Goal: Task Accomplishment & Management: Complete application form

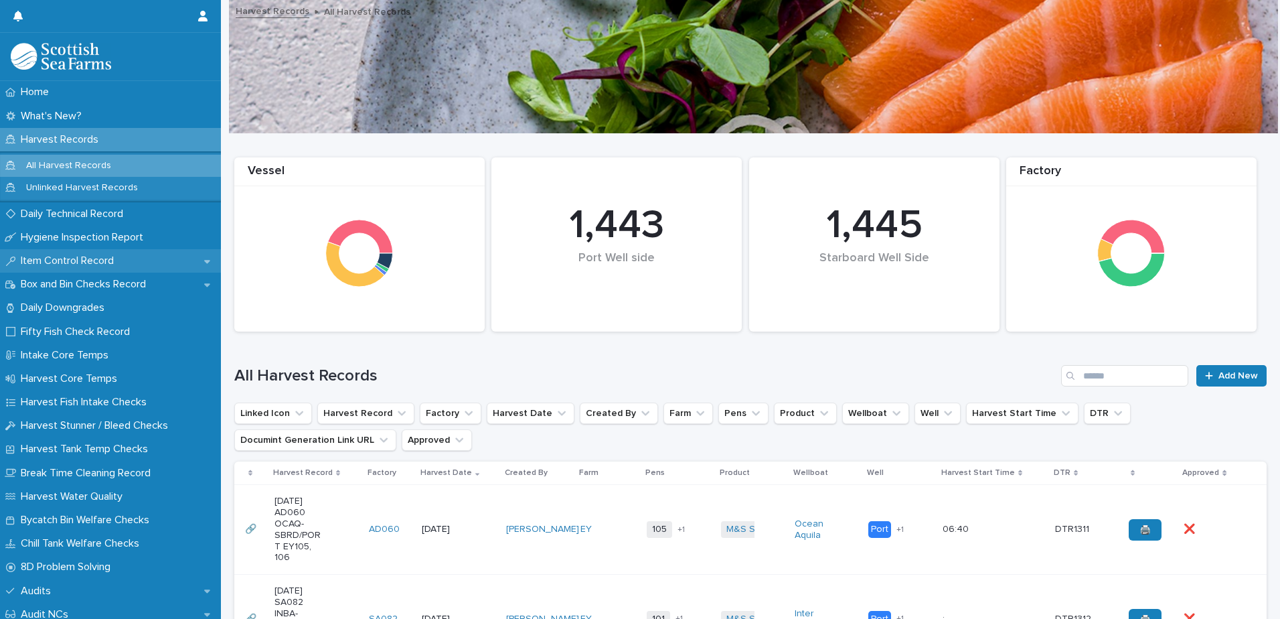
scroll to position [201, 0]
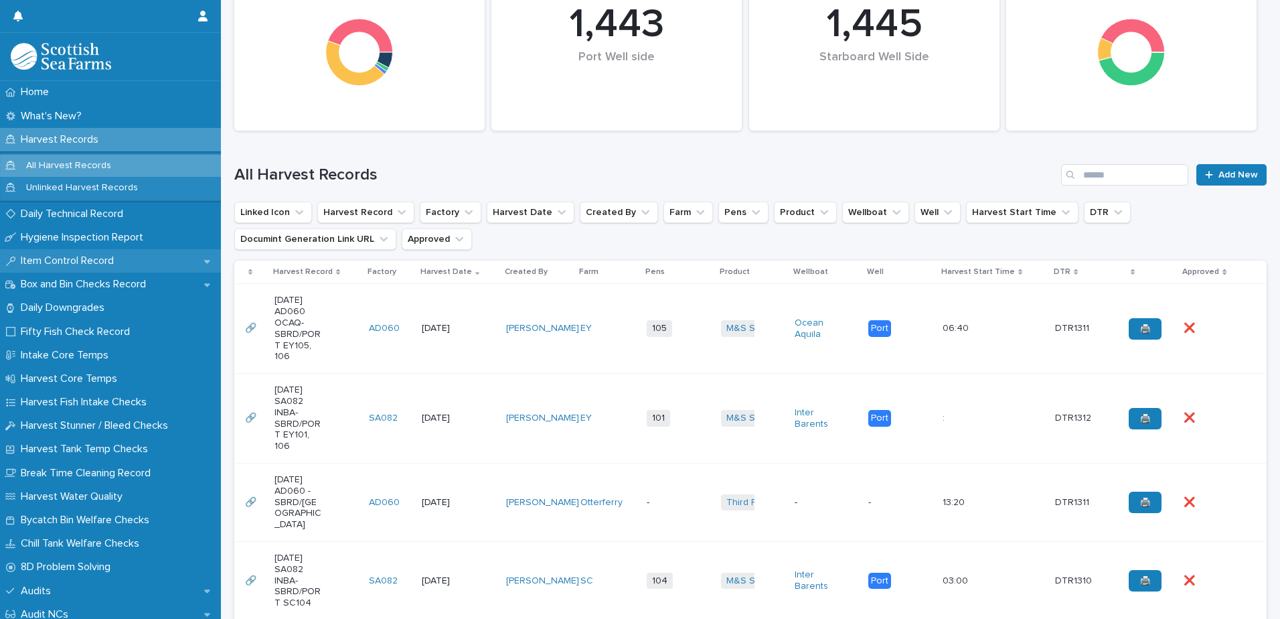
click at [70, 264] on p "Item Control Record" at bounding box center [69, 260] width 109 height 13
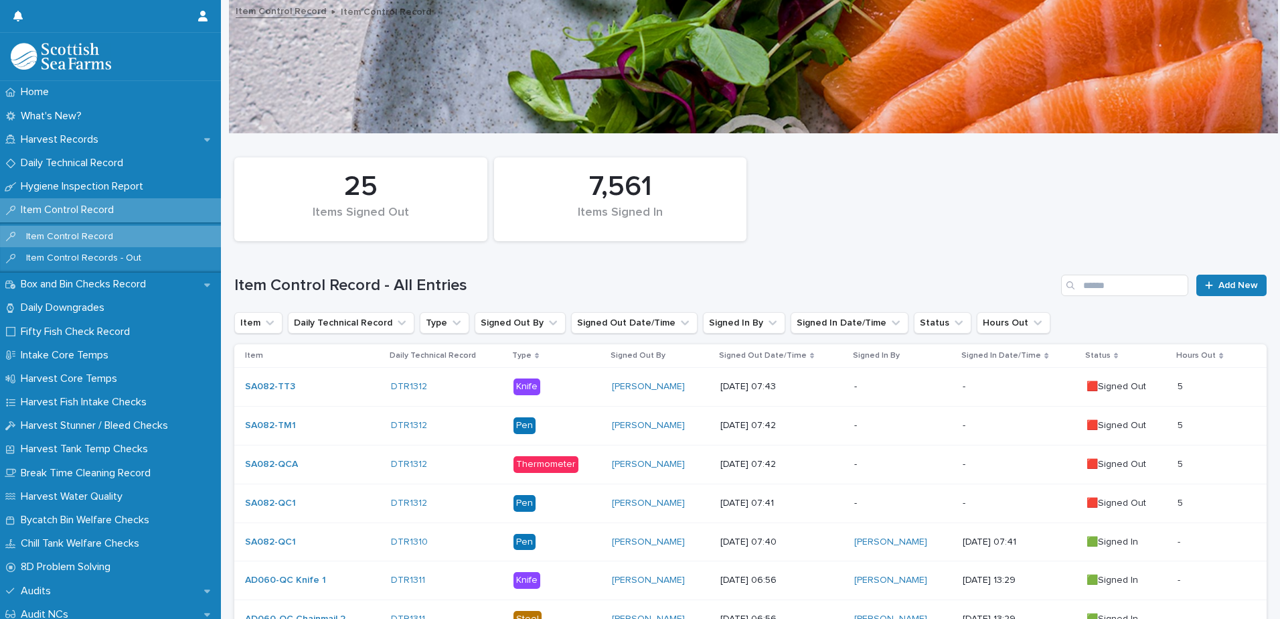
click at [900, 393] on div "-" at bounding box center [903, 387] width 98 height 22
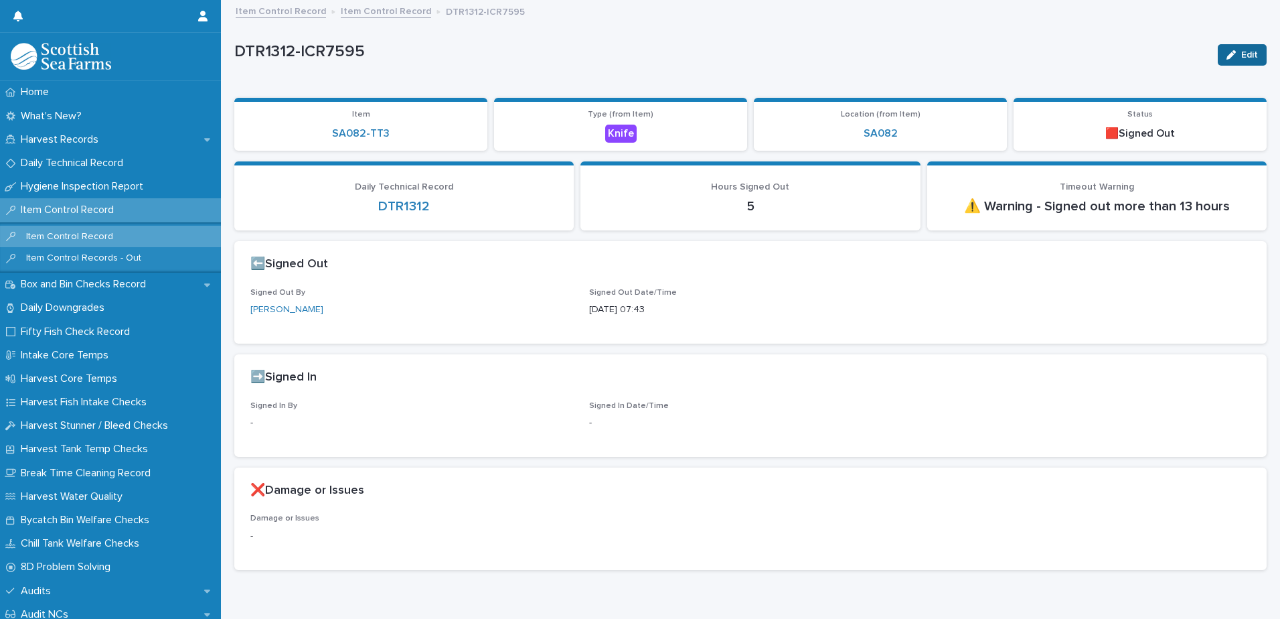
click at [1238, 48] on button "Edit" at bounding box center [1242, 54] width 49 height 21
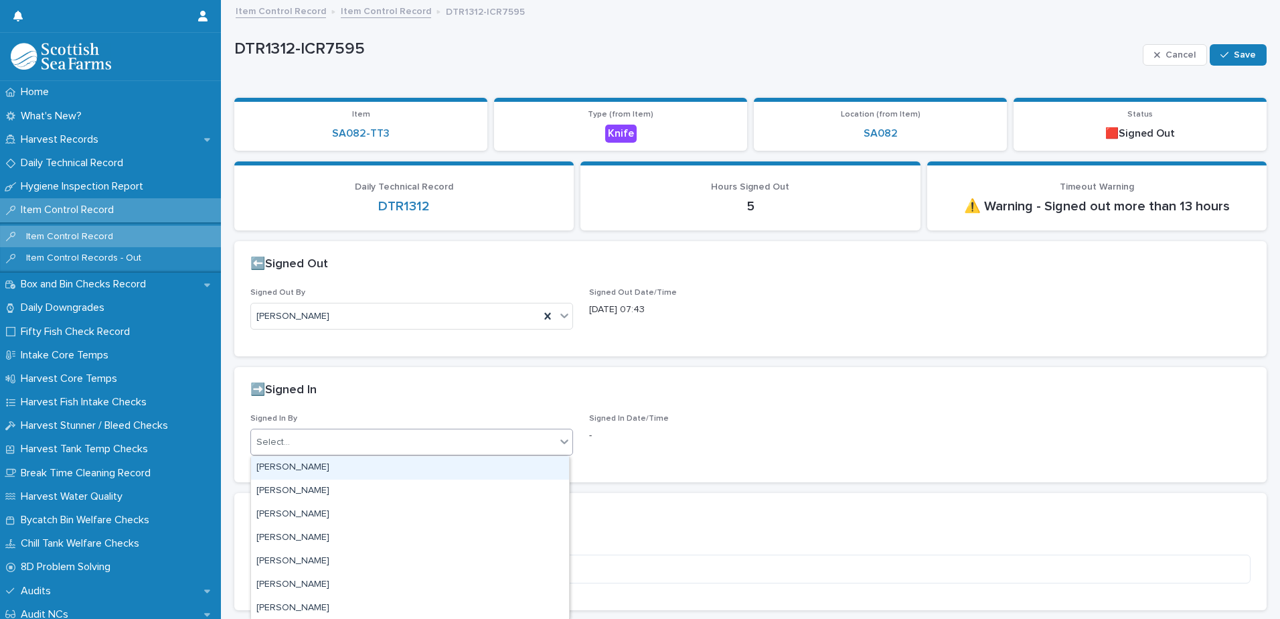
click at [341, 441] on div "Select..." at bounding box center [403, 442] width 305 height 22
type input "****"
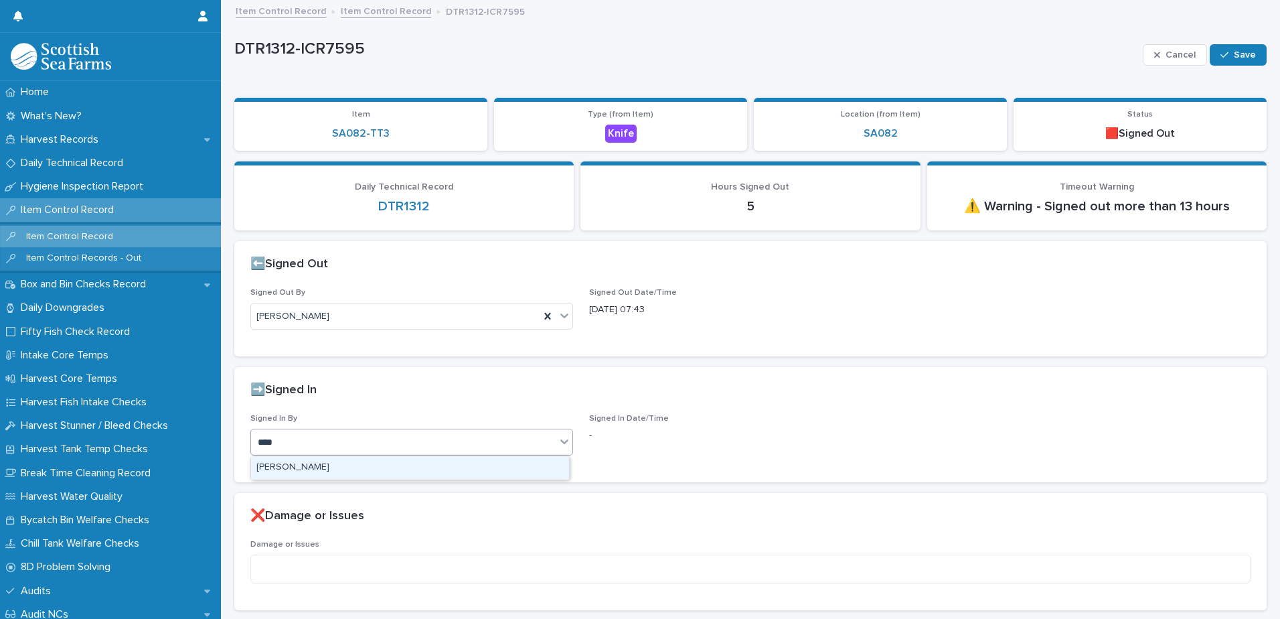
click at [315, 465] on div "[PERSON_NAME]" at bounding box center [410, 467] width 318 height 23
click at [1234, 58] on span "Save" at bounding box center [1245, 54] width 22 height 9
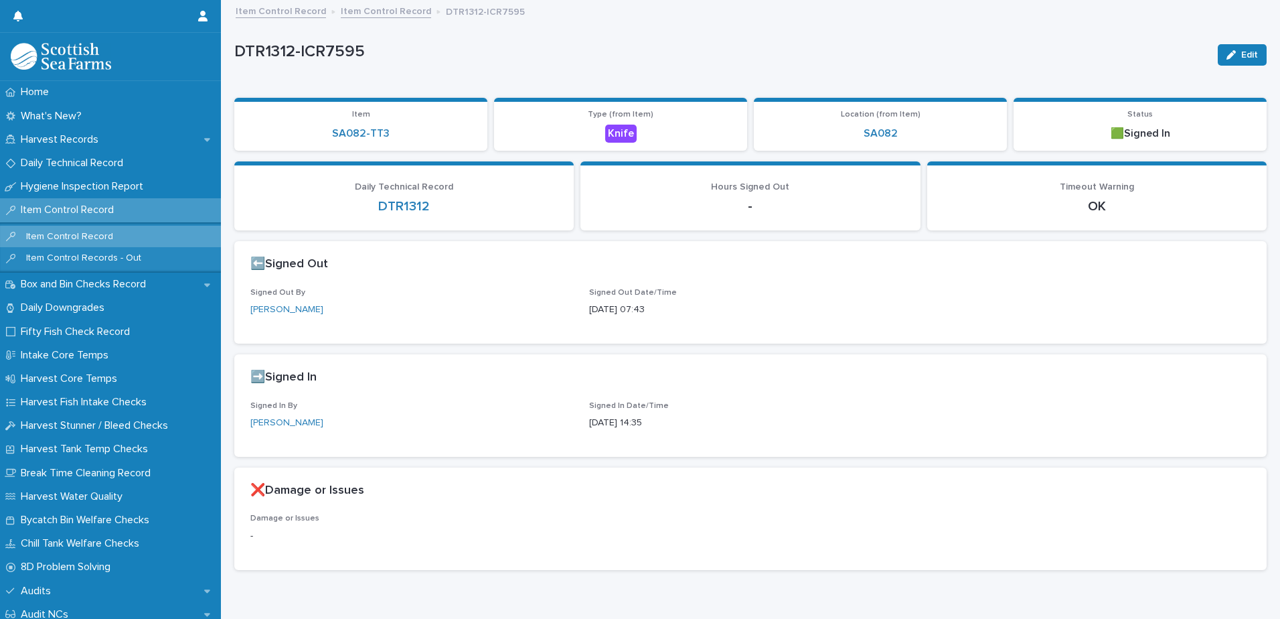
click at [370, 9] on link "Item Control Record" at bounding box center [386, 10] width 90 height 15
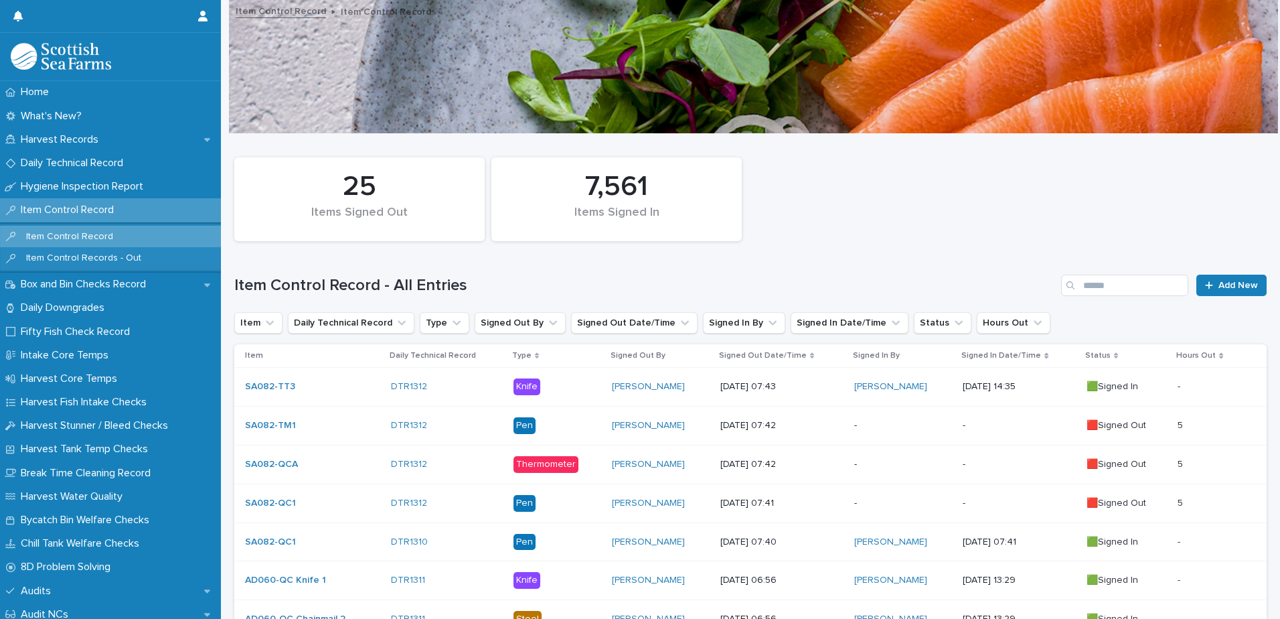
click at [878, 423] on p "-" at bounding box center [903, 425] width 98 height 11
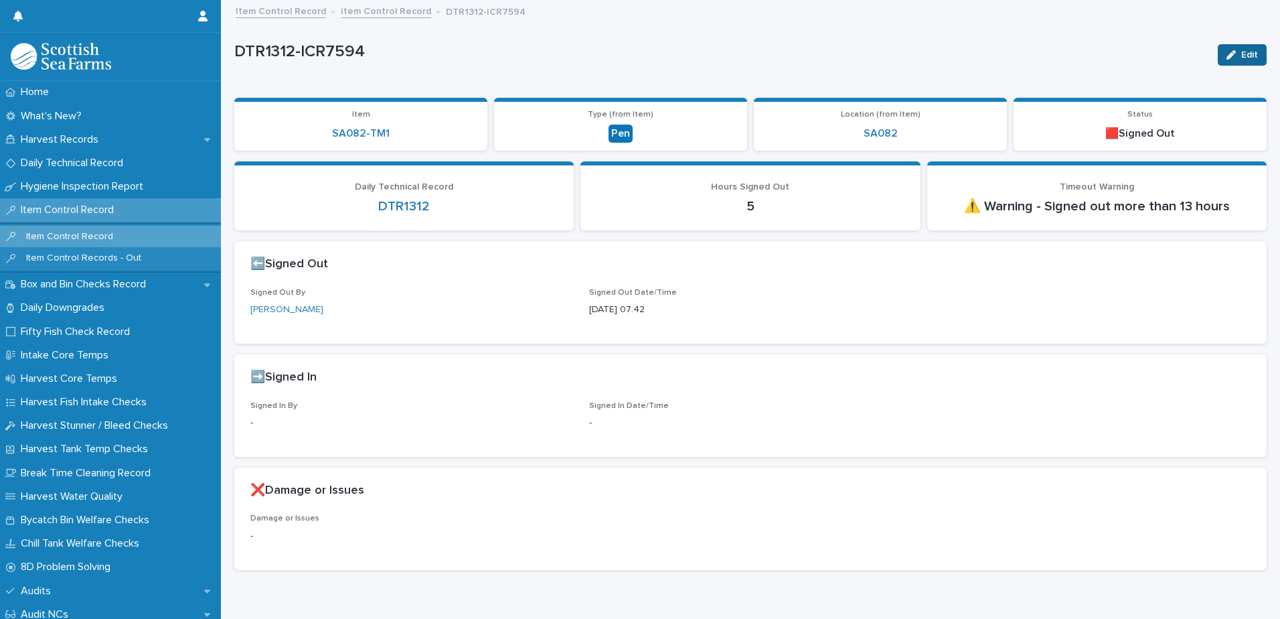
click at [1241, 55] on span "Edit" at bounding box center [1249, 54] width 17 height 9
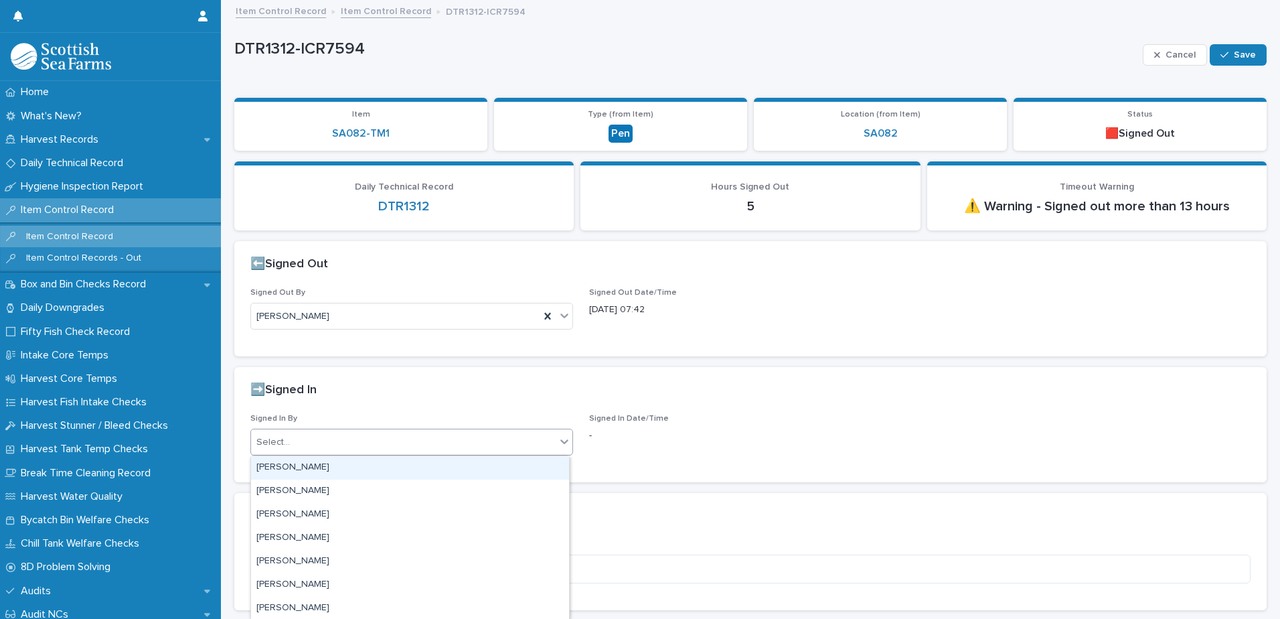
click at [332, 443] on div "Select..." at bounding box center [403, 442] width 305 height 22
type input "****"
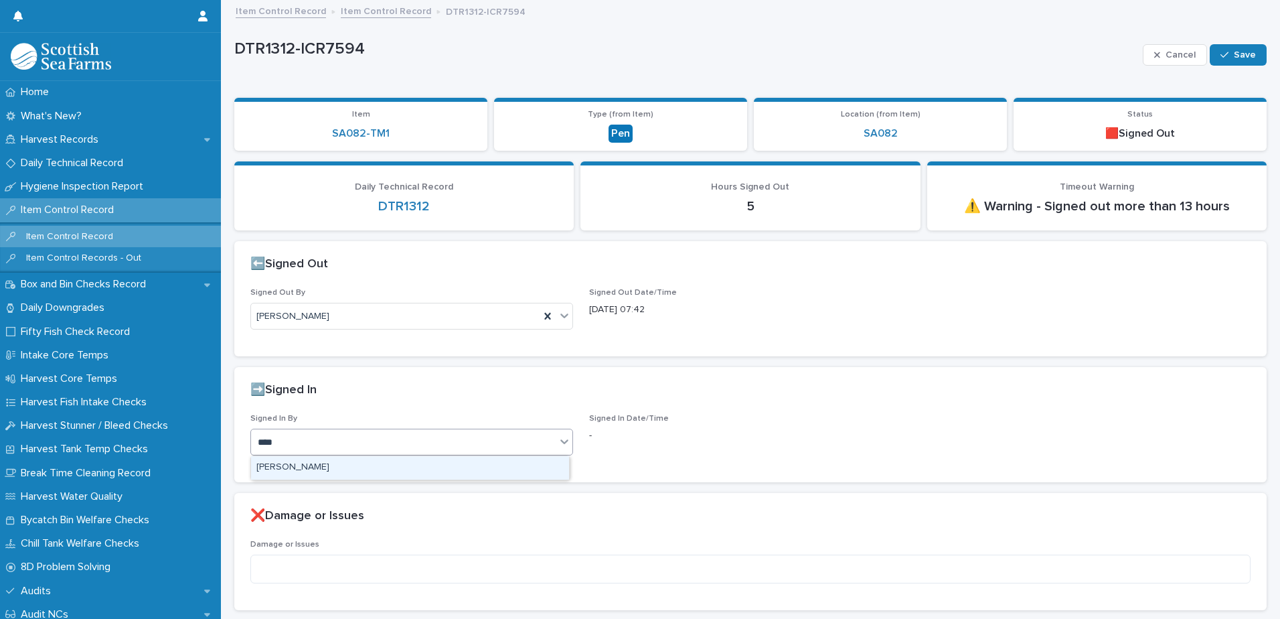
click at [313, 467] on div "[PERSON_NAME]" at bounding box center [410, 467] width 318 height 23
click at [1223, 57] on div "button" at bounding box center [1227, 54] width 13 height 9
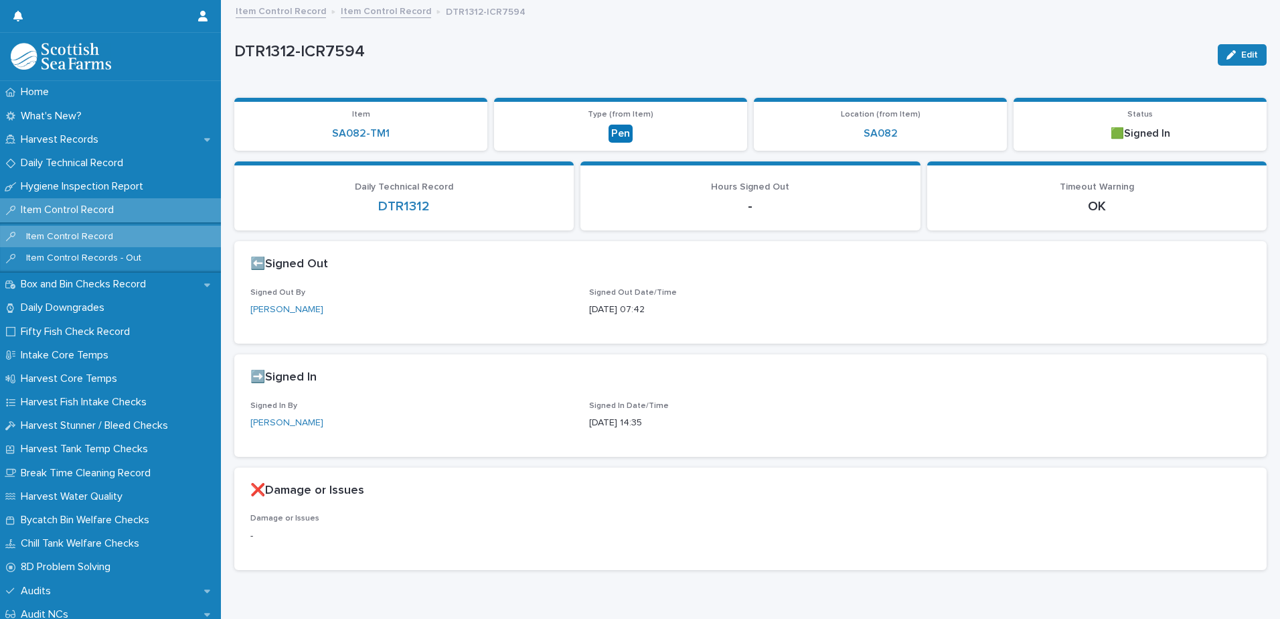
click at [367, 11] on link "Item Control Record" at bounding box center [386, 10] width 90 height 15
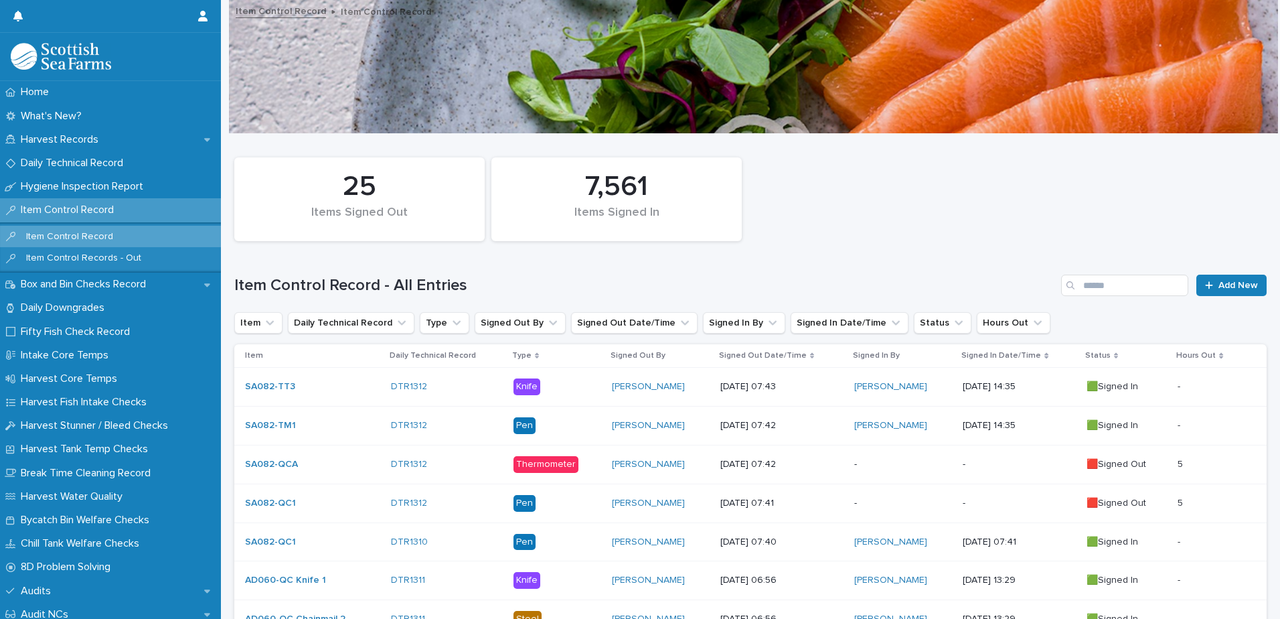
click at [892, 469] on p "-" at bounding box center [903, 464] width 98 height 11
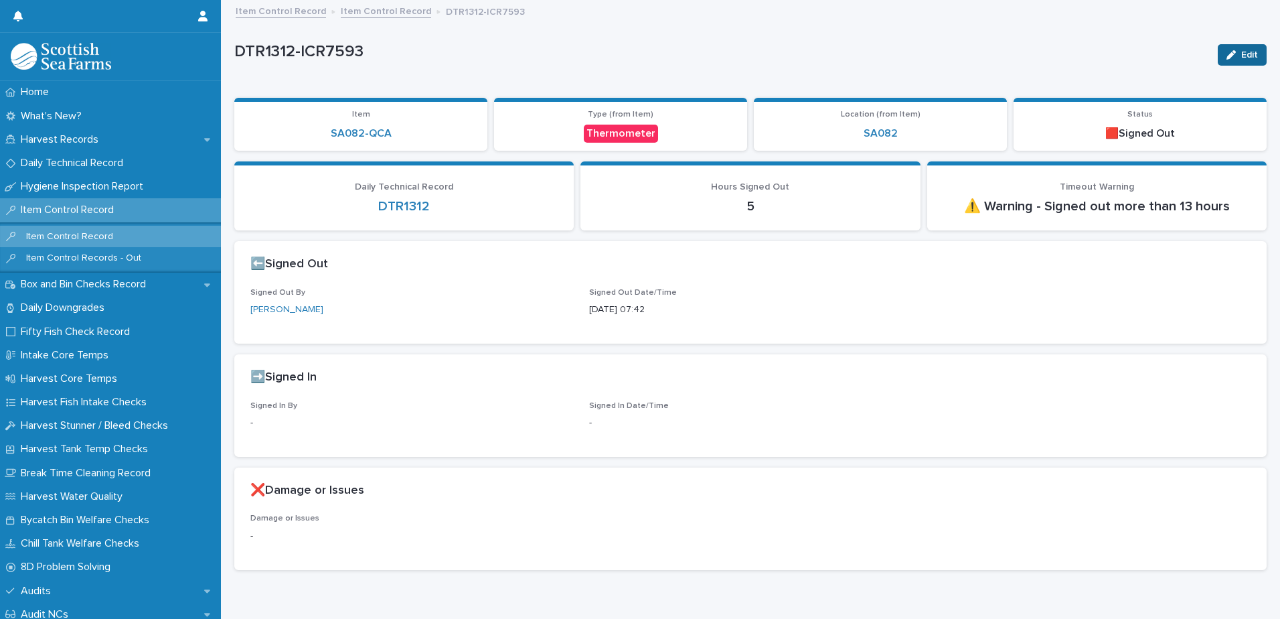
click at [1241, 56] on span "Edit" at bounding box center [1249, 54] width 17 height 9
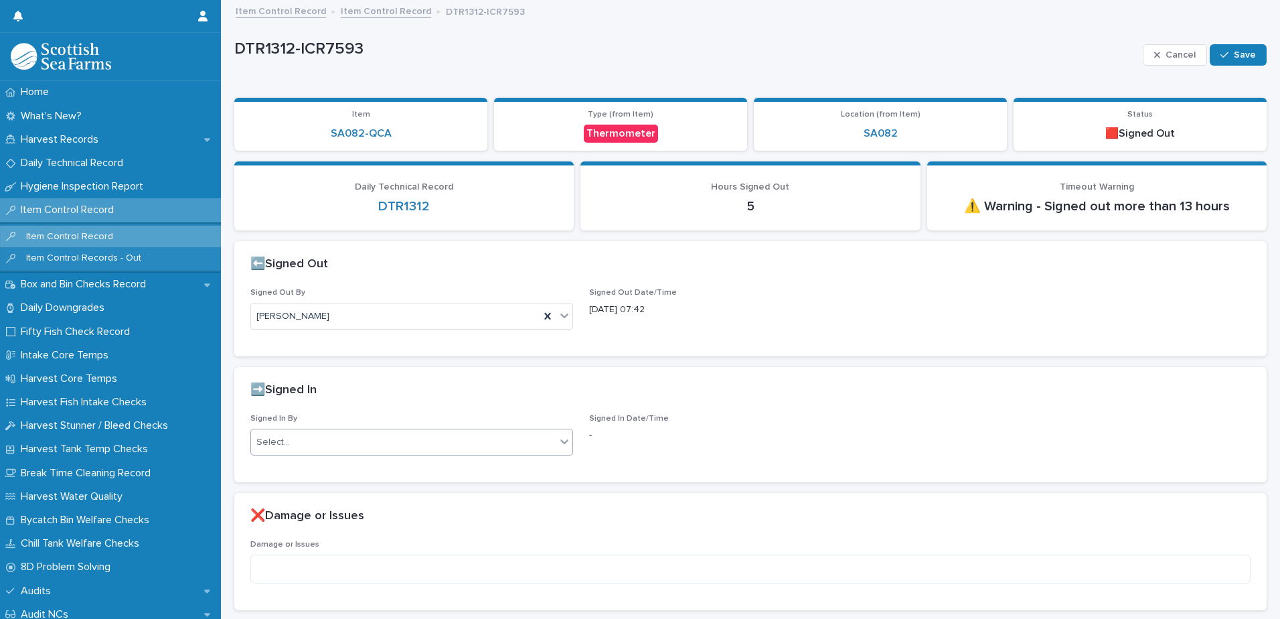
click at [393, 437] on div "Select..." at bounding box center [403, 442] width 305 height 22
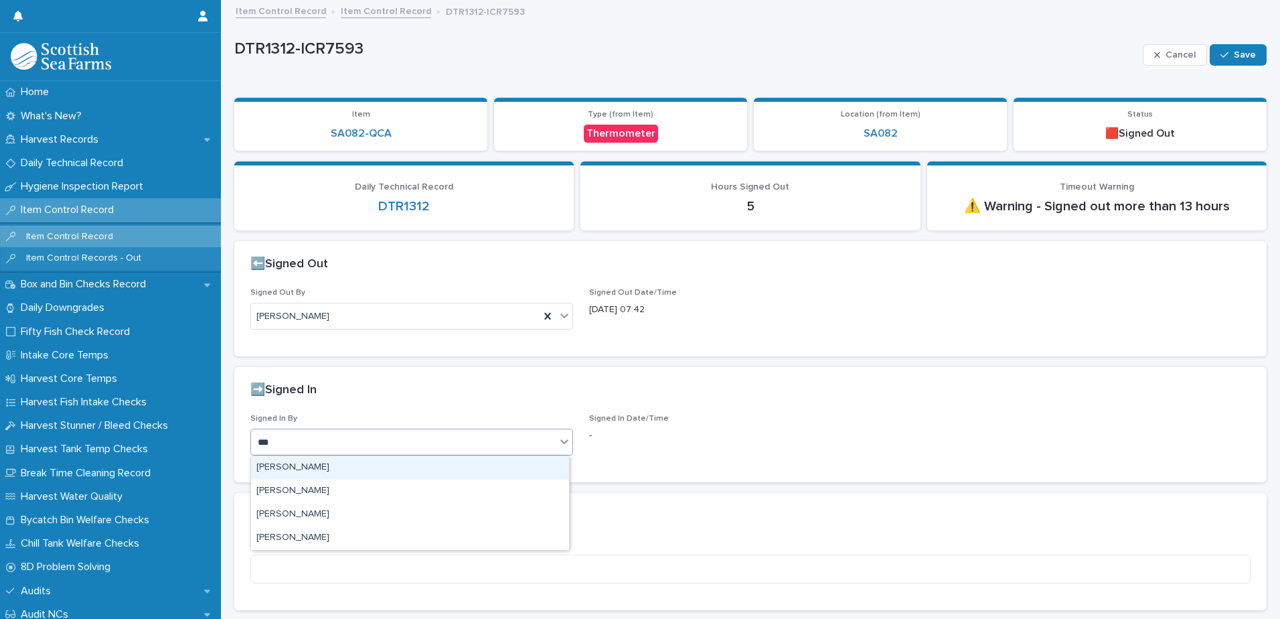
type input "****"
click at [339, 470] on div "[PERSON_NAME]" at bounding box center [410, 467] width 318 height 23
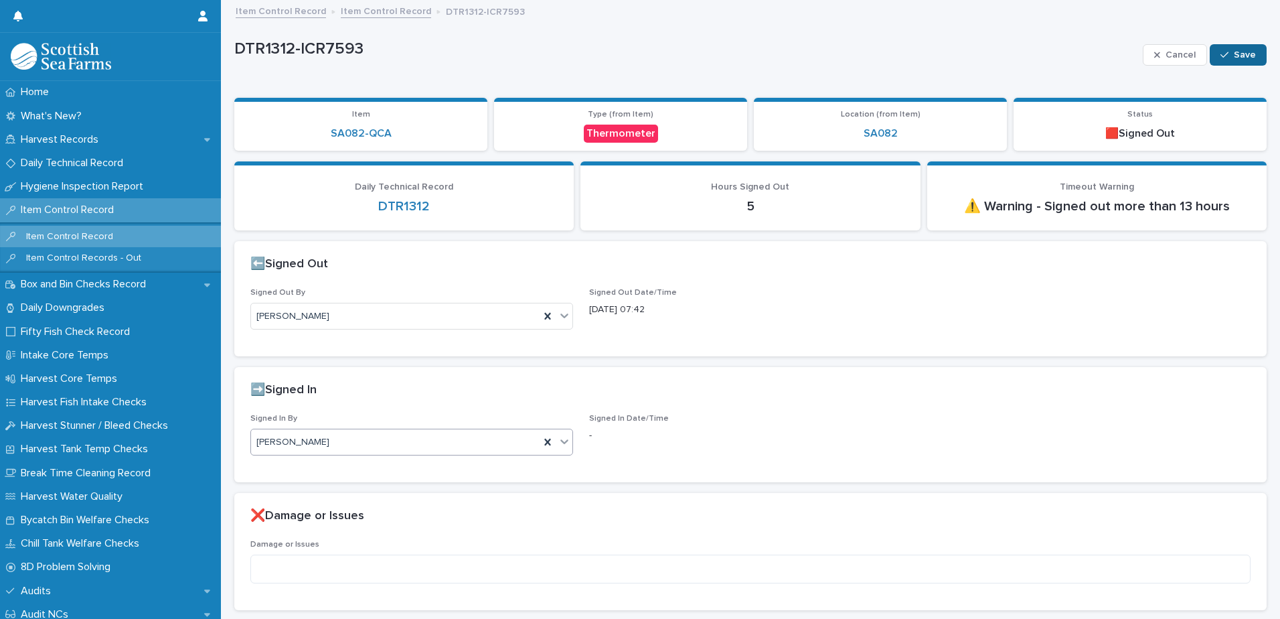
click at [1234, 56] on span "Save" at bounding box center [1245, 54] width 22 height 9
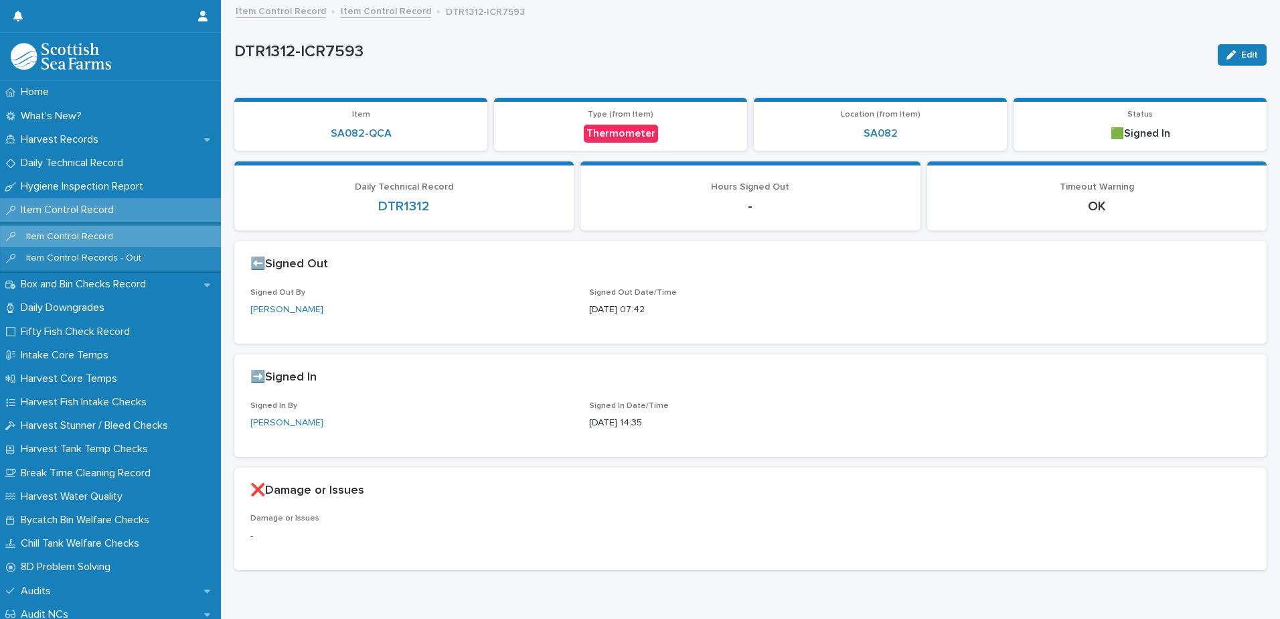
click at [376, 15] on link "Item Control Record" at bounding box center [386, 10] width 90 height 15
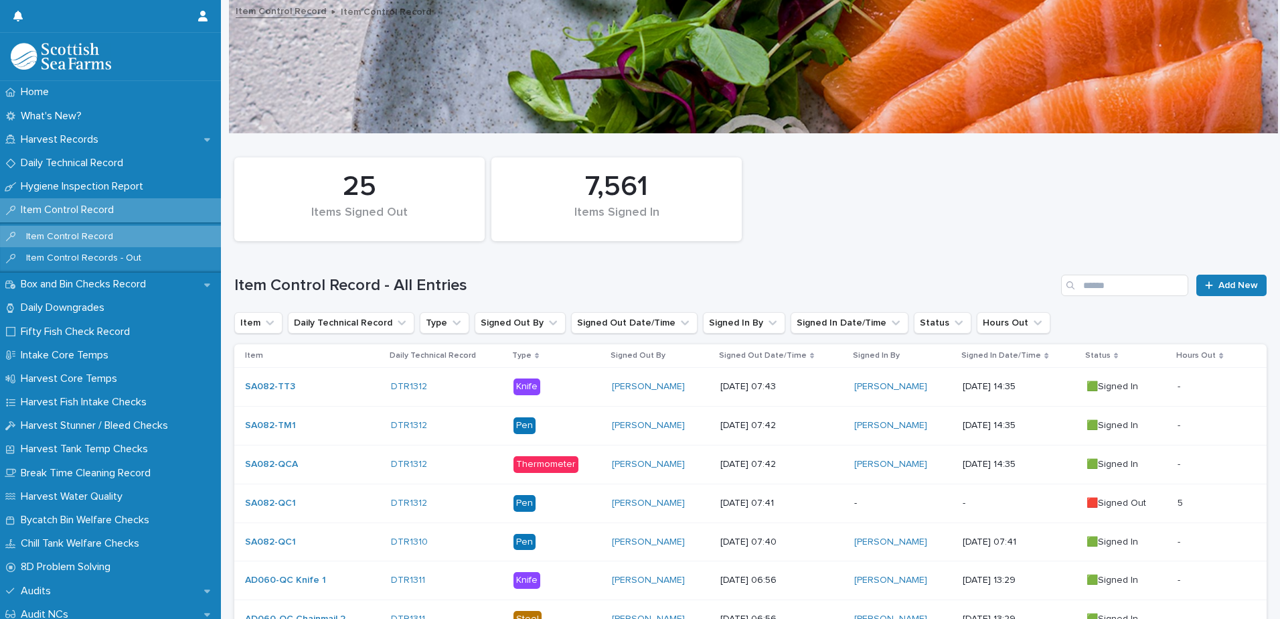
click at [878, 511] on div "-" at bounding box center [903, 503] width 98 height 22
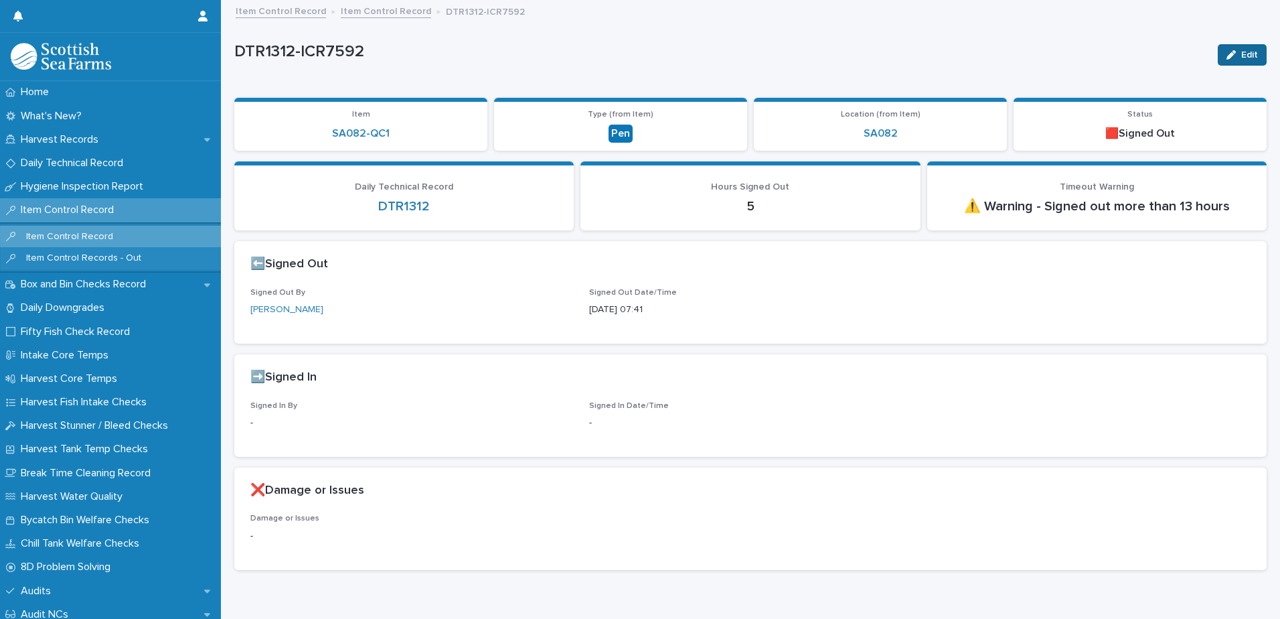
click at [1230, 54] on div "button" at bounding box center [1234, 54] width 15 height 9
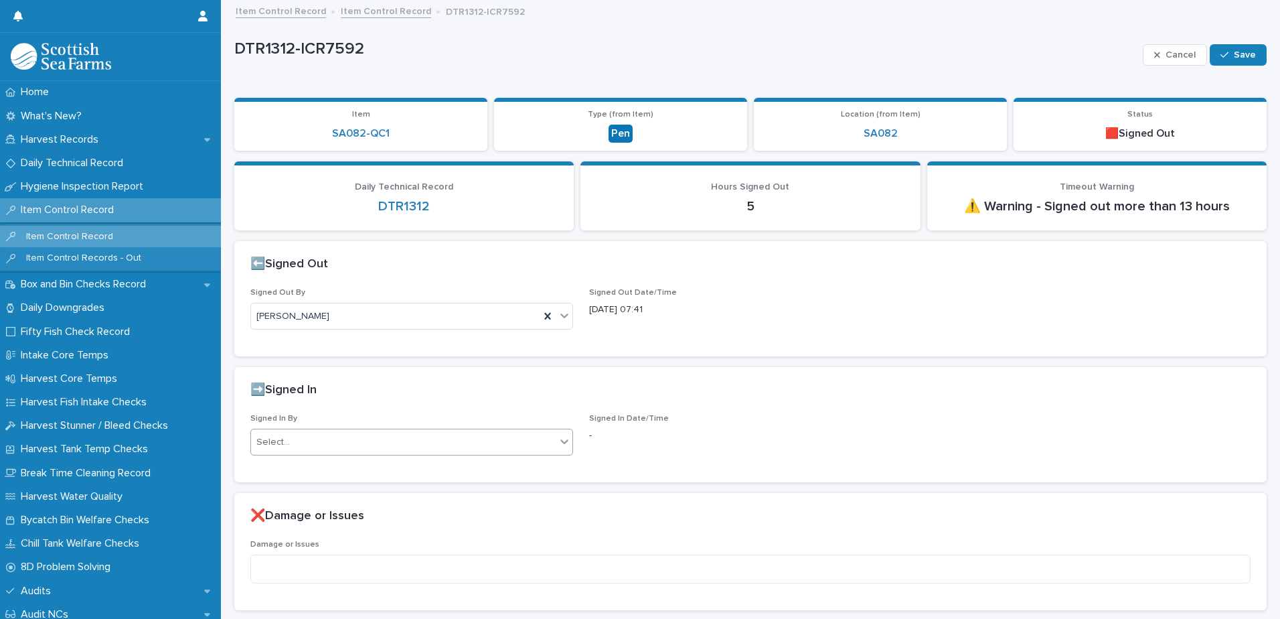
click at [365, 445] on div "Select..." at bounding box center [403, 442] width 305 height 22
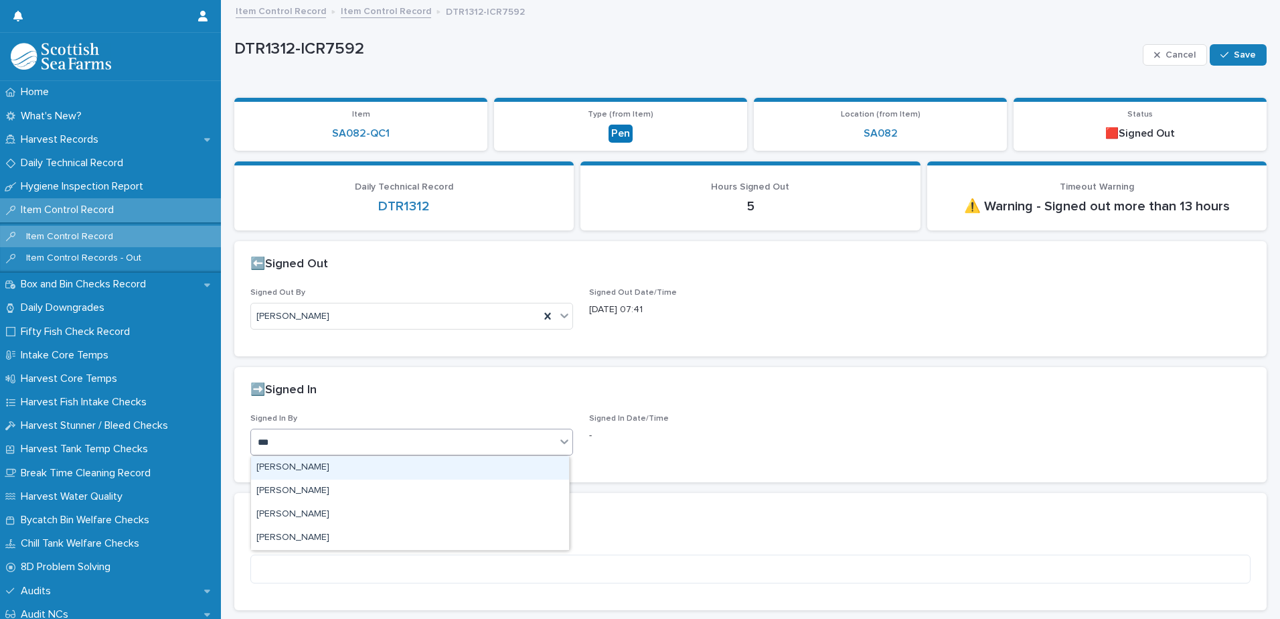
type input "****"
click at [309, 466] on div "[PERSON_NAME]" at bounding box center [410, 467] width 318 height 23
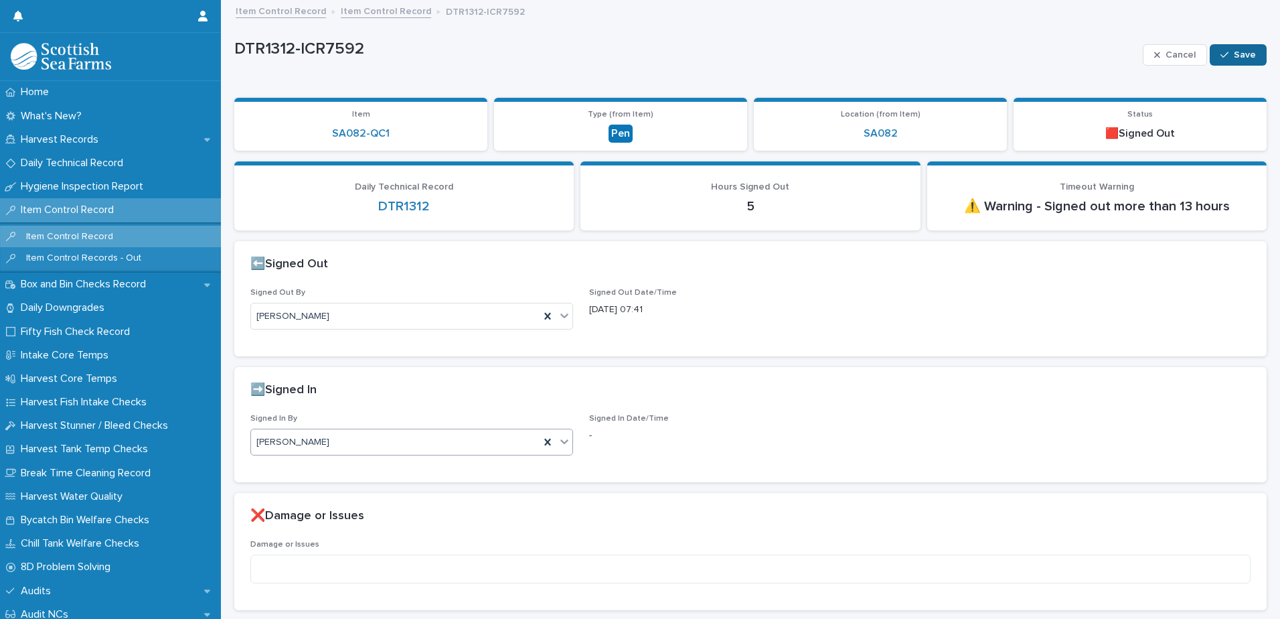
click at [1234, 54] on span "Save" at bounding box center [1245, 54] width 22 height 9
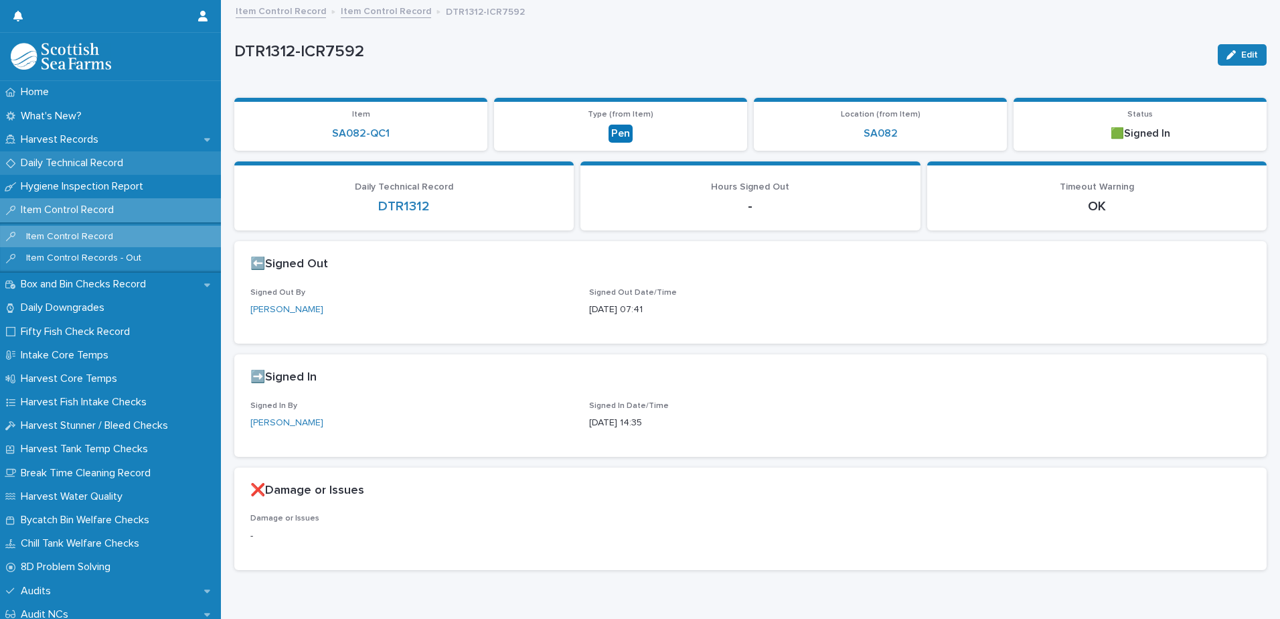
click at [99, 162] on p "Daily Technical Record" at bounding box center [74, 163] width 119 height 13
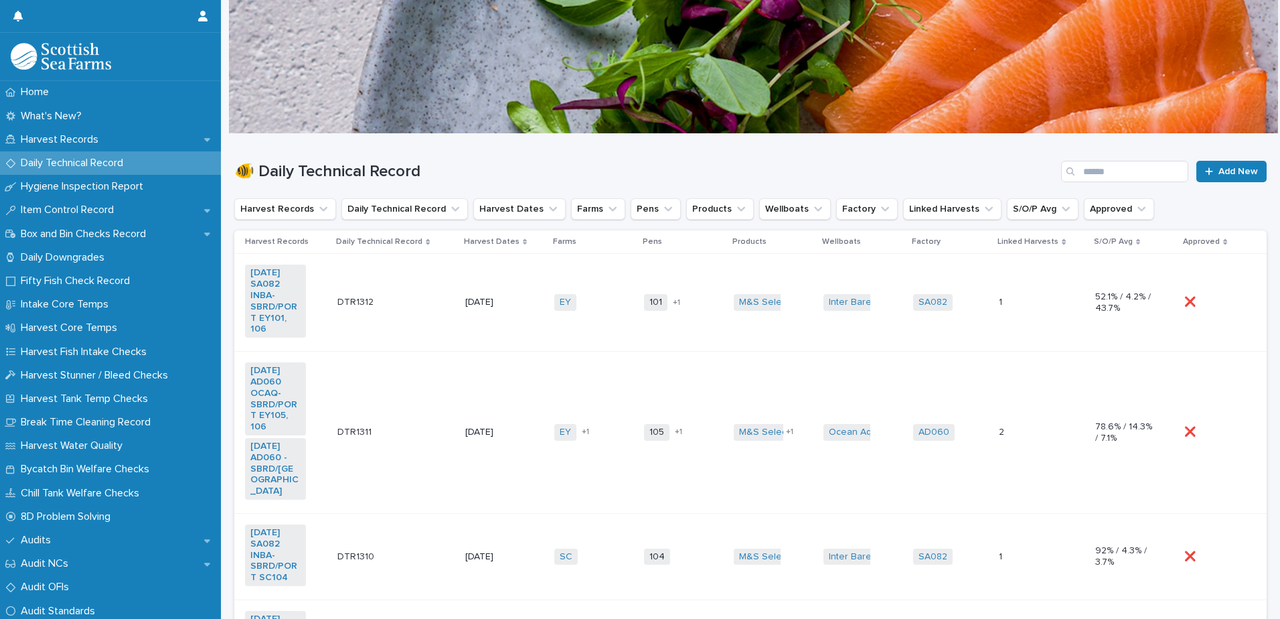
click at [461, 275] on td "[DATE]" at bounding box center [504, 303] width 89 height 98
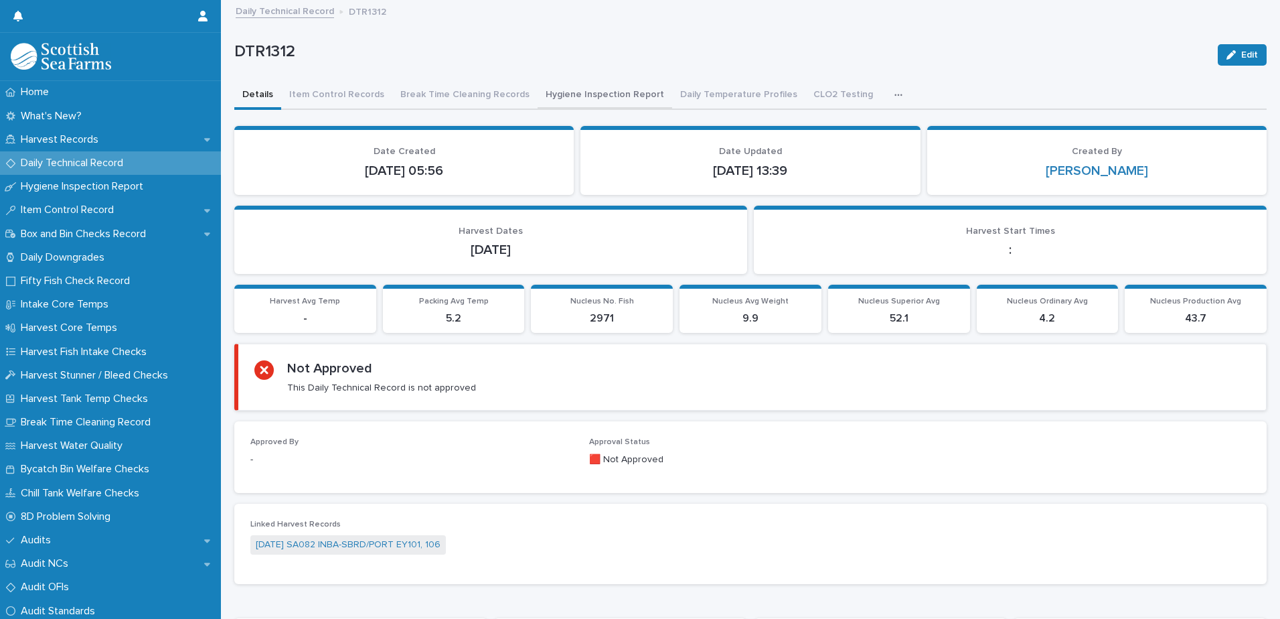
click at [591, 96] on button "Hygiene Inspection Report" at bounding box center [605, 96] width 135 height 28
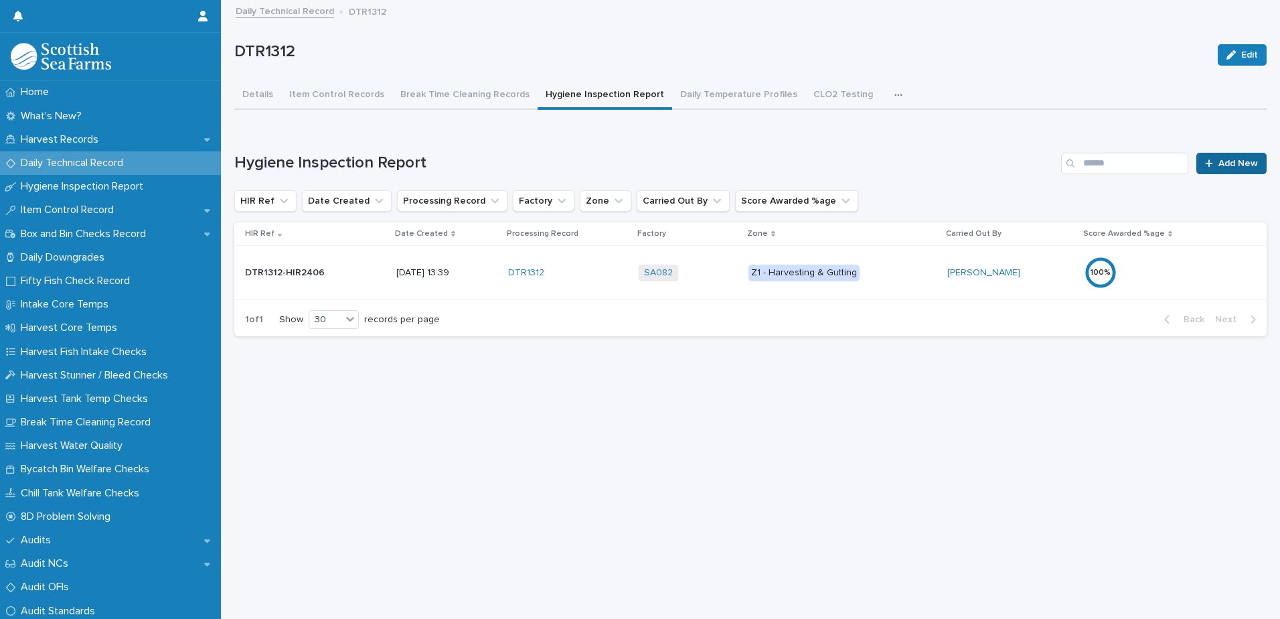
click at [1226, 165] on span "Add New" at bounding box center [1239, 163] width 40 height 9
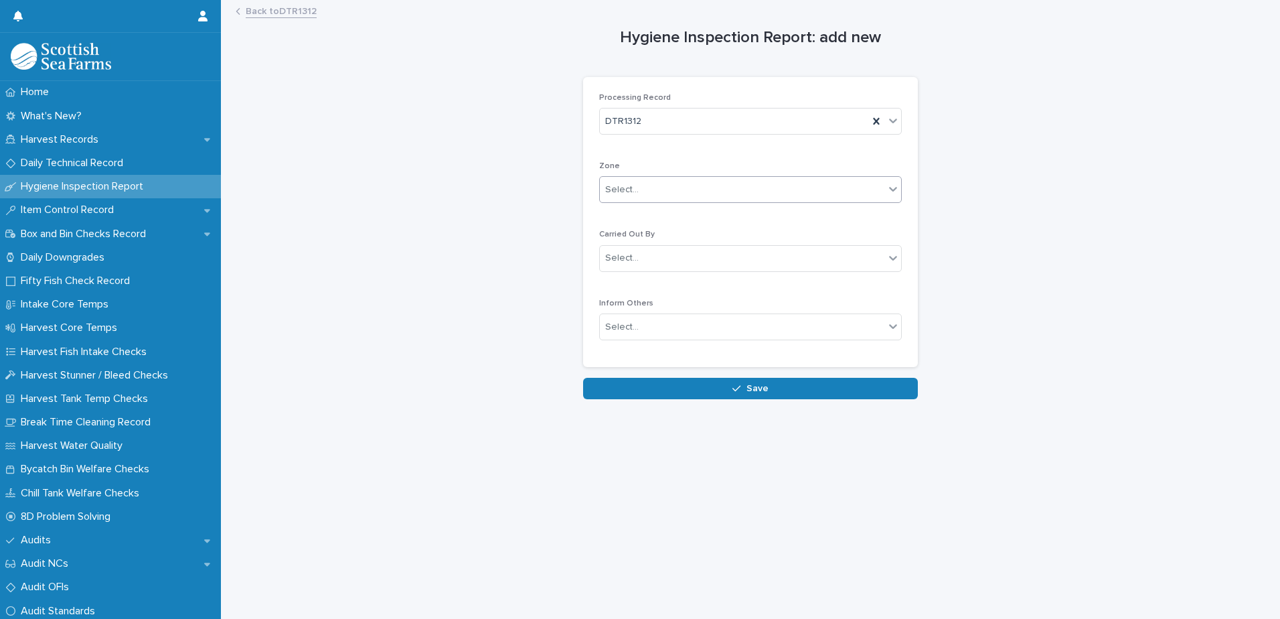
click at [681, 192] on div "Select..." at bounding box center [742, 190] width 285 height 22
click at [696, 236] on span "Z2 - Grading, Packing, Despatch" at bounding box center [671, 237] width 141 height 15
click at [702, 258] on div "Select..." at bounding box center [742, 258] width 285 height 22
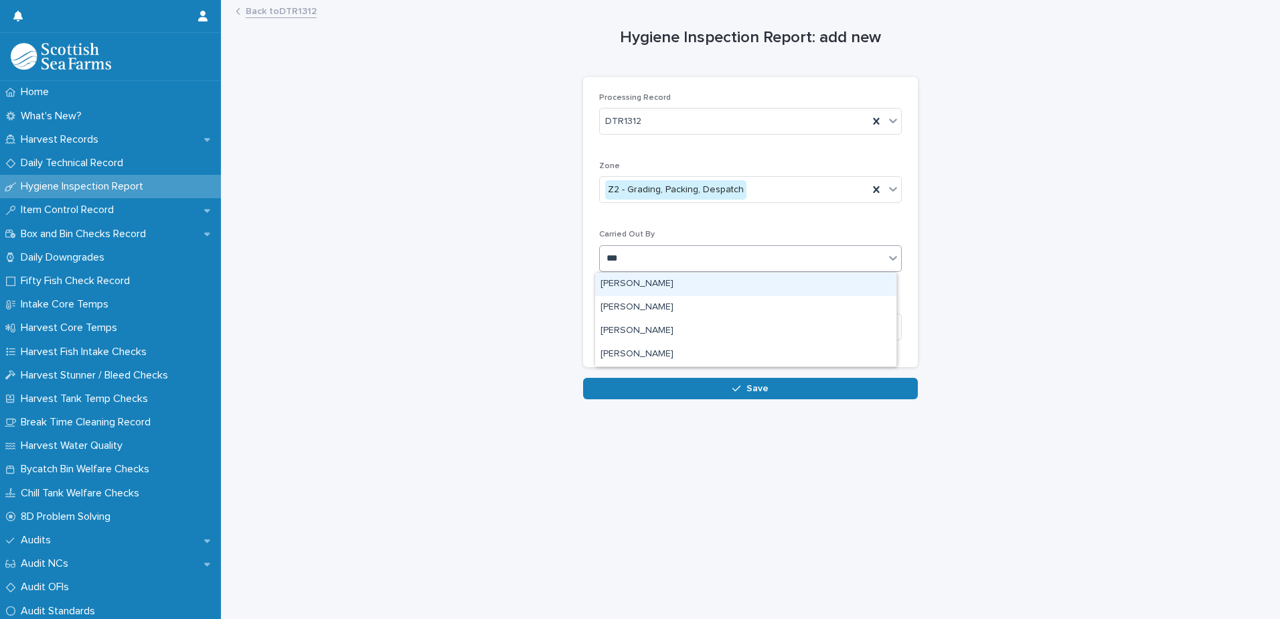
type input "****"
click at [655, 287] on div "[PERSON_NAME]" at bounding box center [745, 283] width 301 height 23
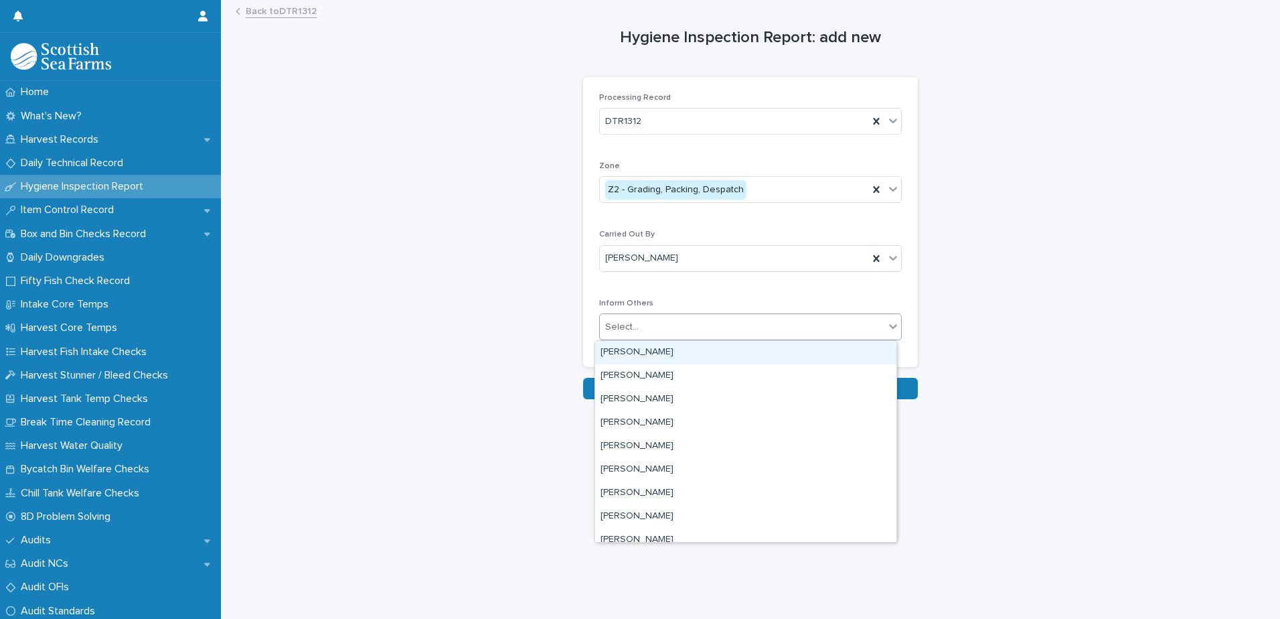
click at [678, 326] on div "Select..." at bounding box center [742, 327] width 285 height 22
type input "***"
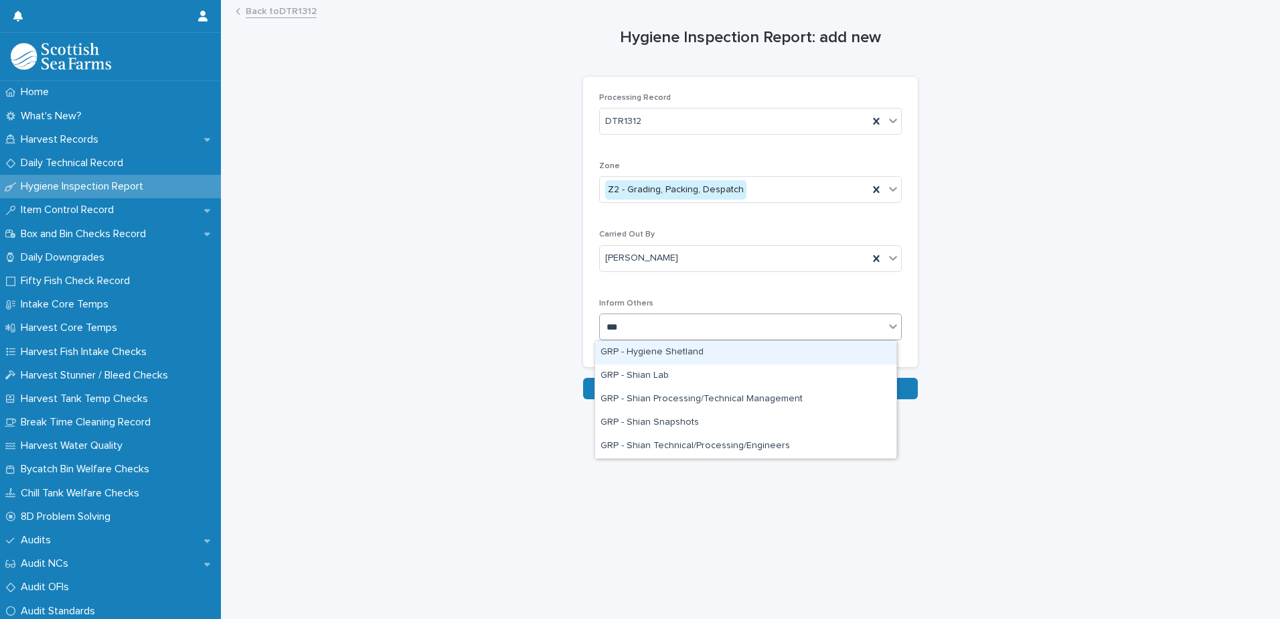
click at [678, 351] on div "GRP - Hygiene Shetland" at bounding box center [745, 352] width 301 height 23
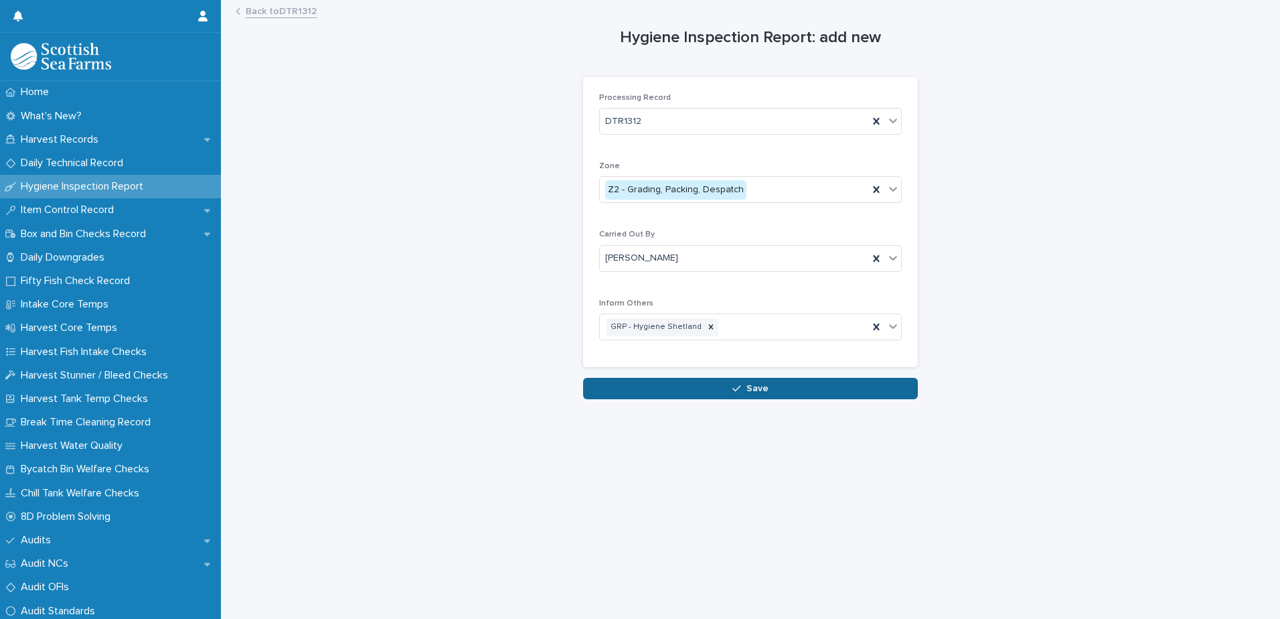
click at [738, 386] on div "button" at bounding box center [738, 388] width 13 height 9
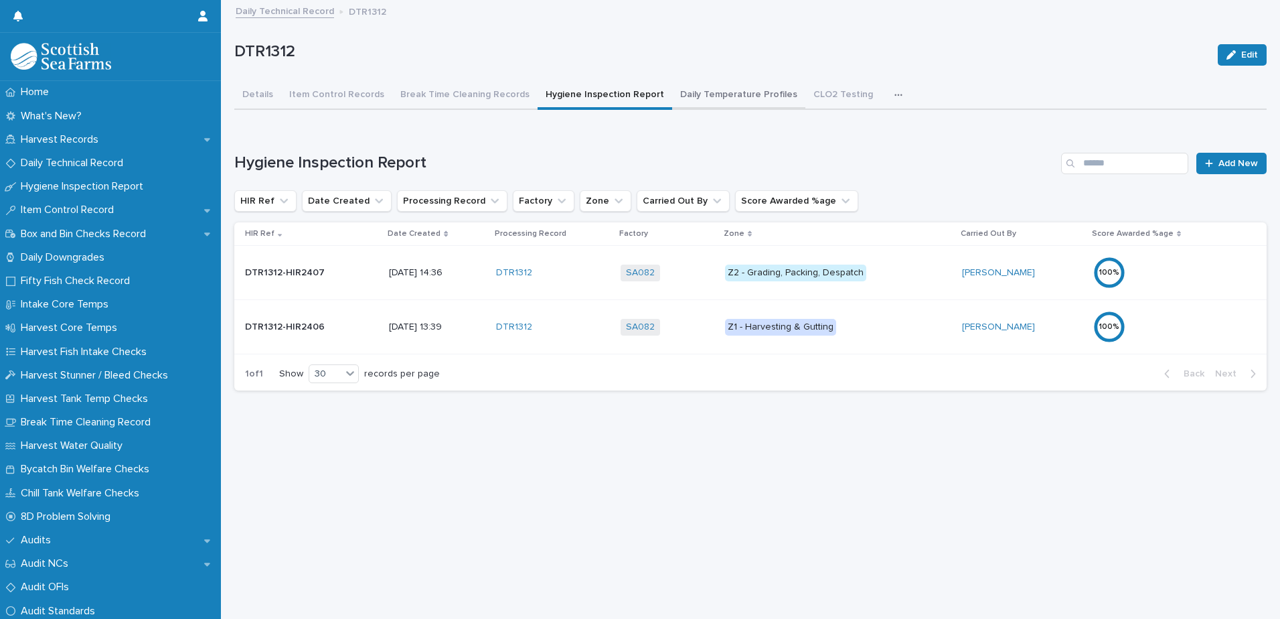
click at [705, 94] on button "Daily Temperature Profiles" at bounding box center [738, 96] width 133 height 28
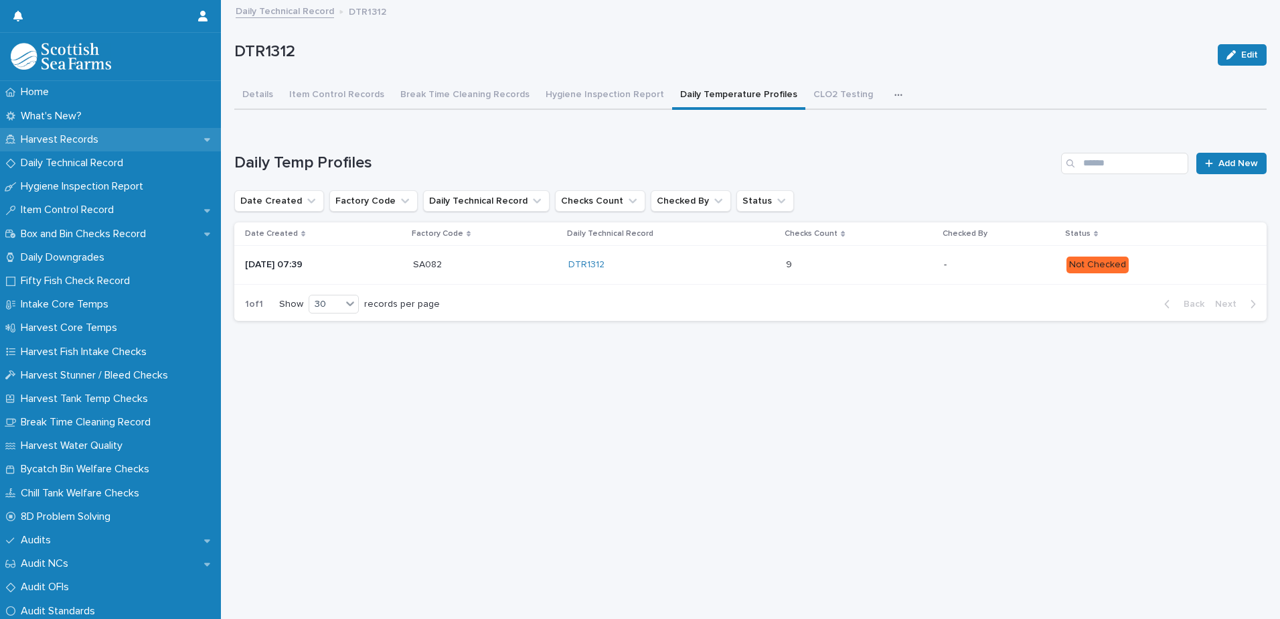
click at [70, 139] on p "Harvest Records" at bounding box center [62, 139] width 94 height 13
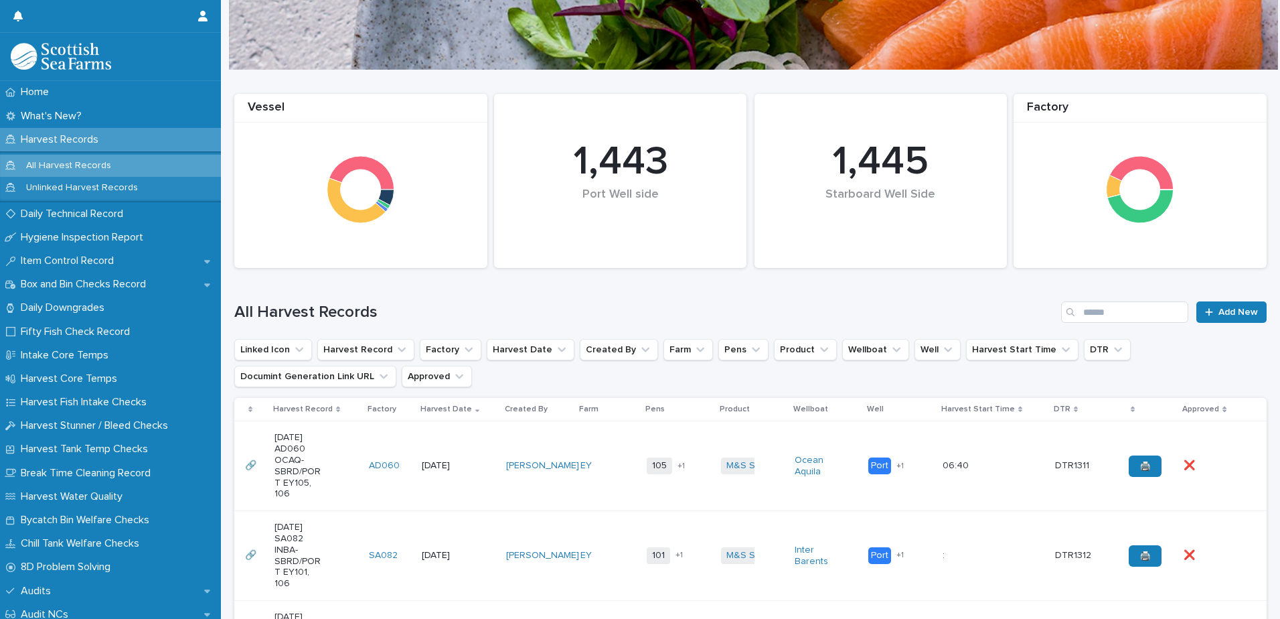
scroll to position [268, 0]
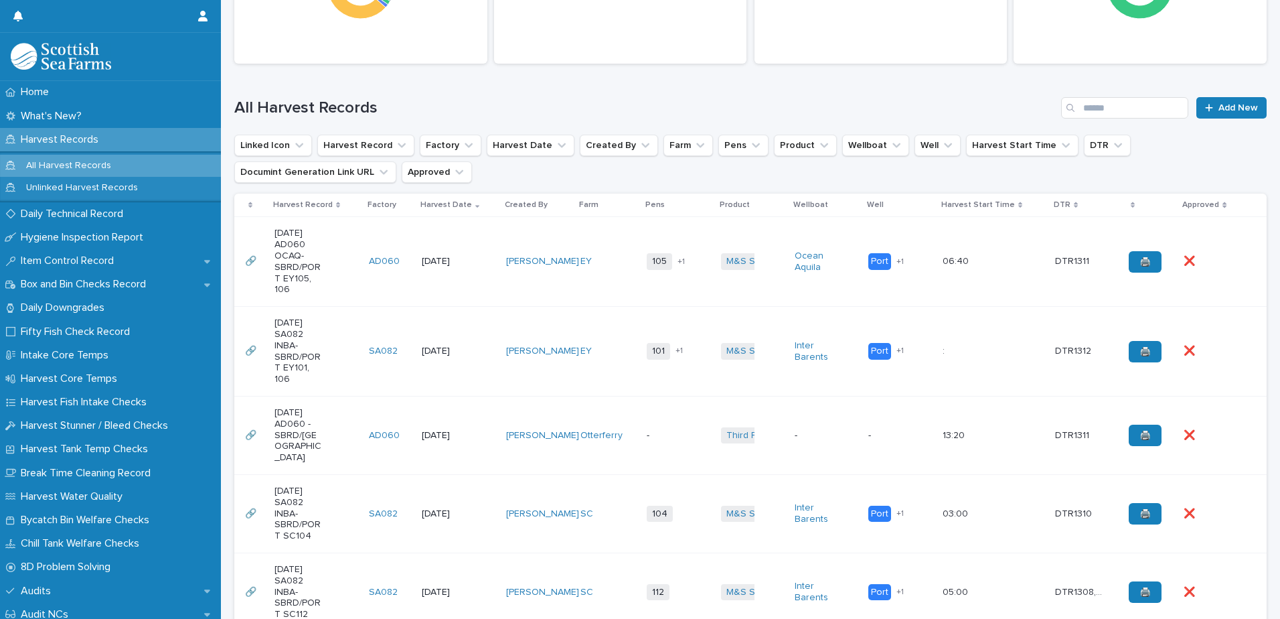
click at [477, 326] on td "[DATE]" at bounding box center [458, 352] width 85 height 90
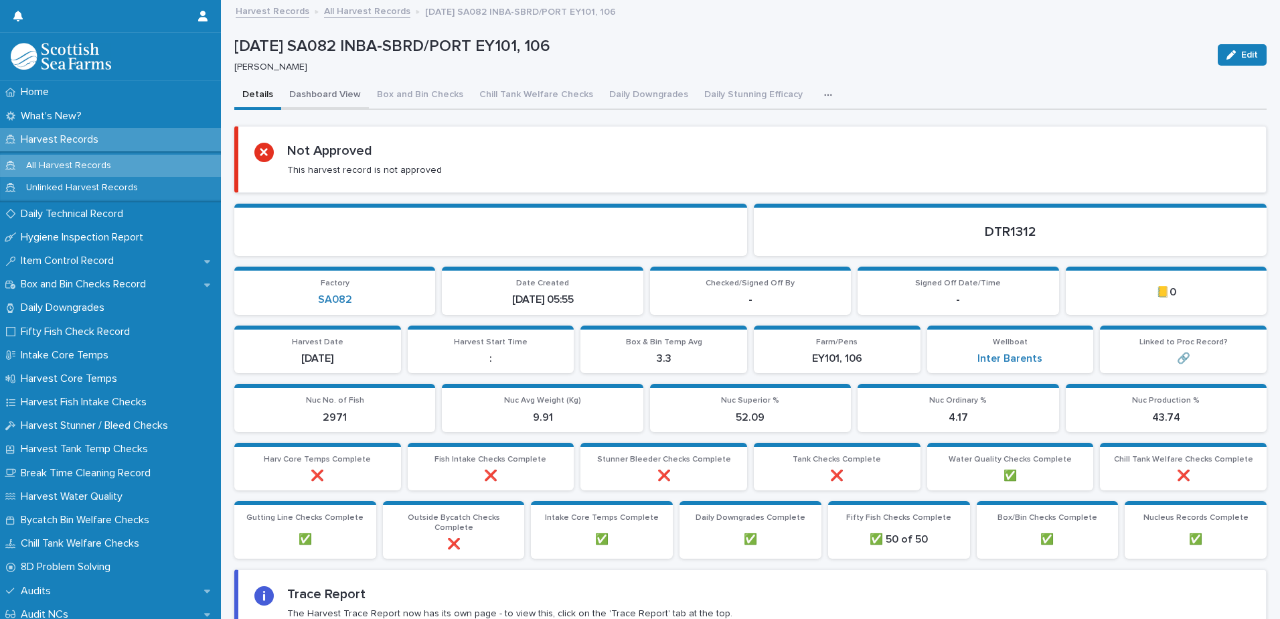
click at [335, 93] on button "Dashboard View" at bounding box center [325, 96] width 88 height 28
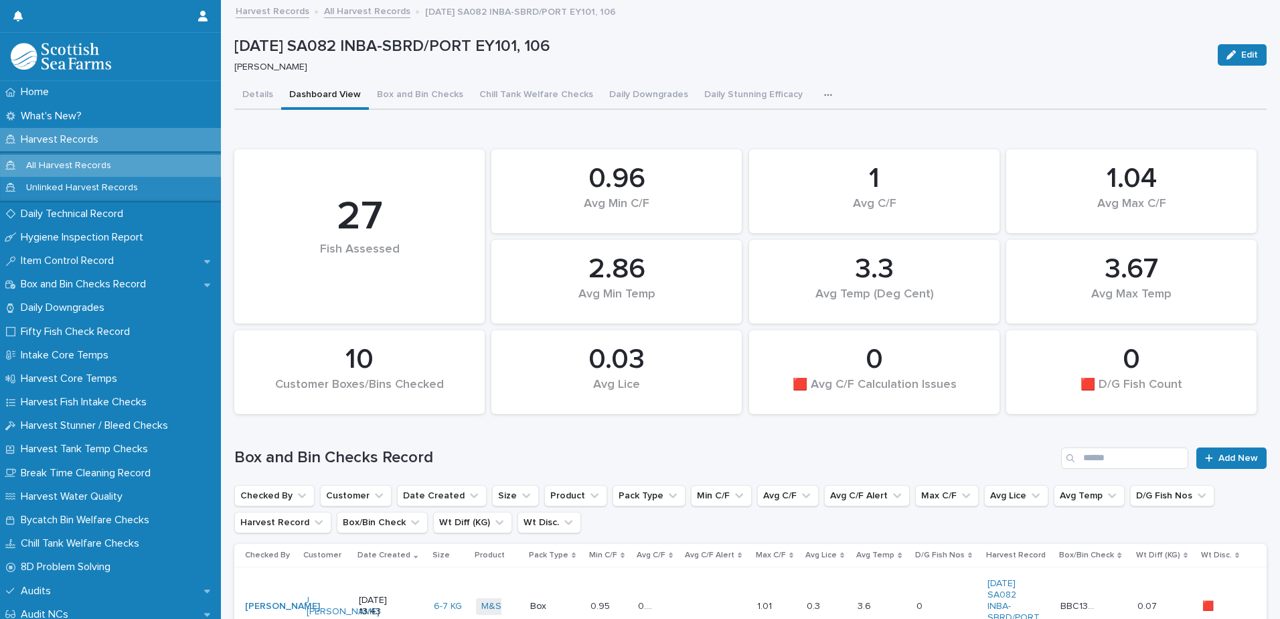
click at [279, 12] on link "Harvest Records" at bounding box center [273, 10] width 74 height 15
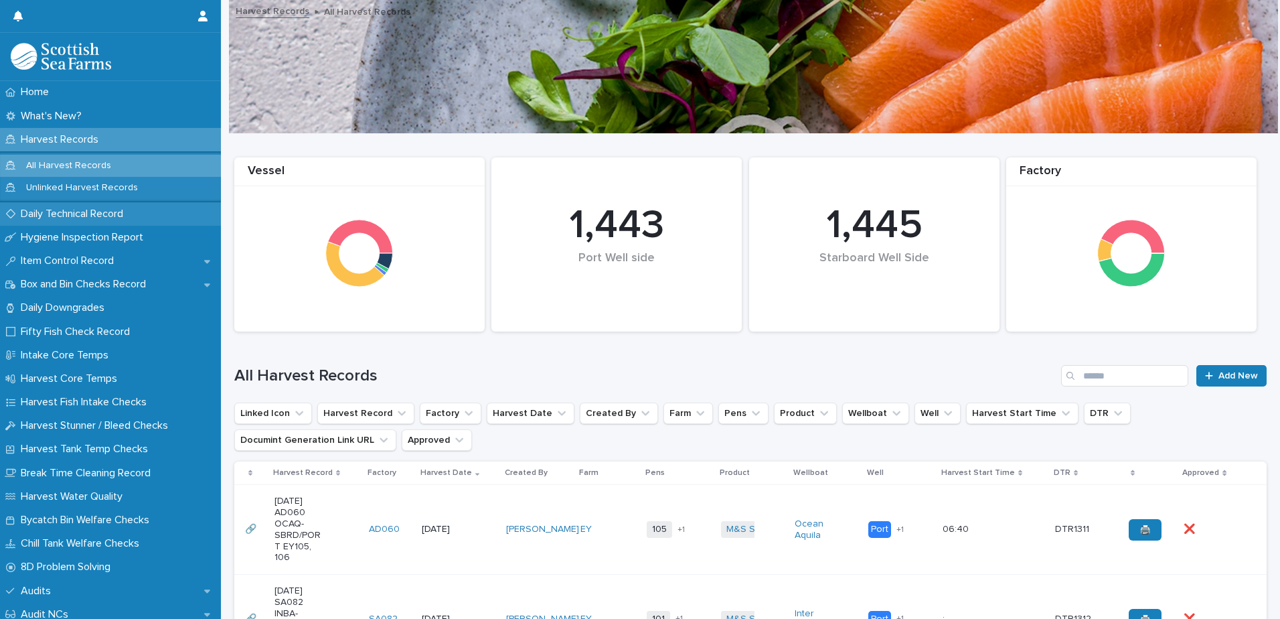
click at [80, 212] on p "Daily Technical Record" at bounding box center [74, 214] width 119 height 13
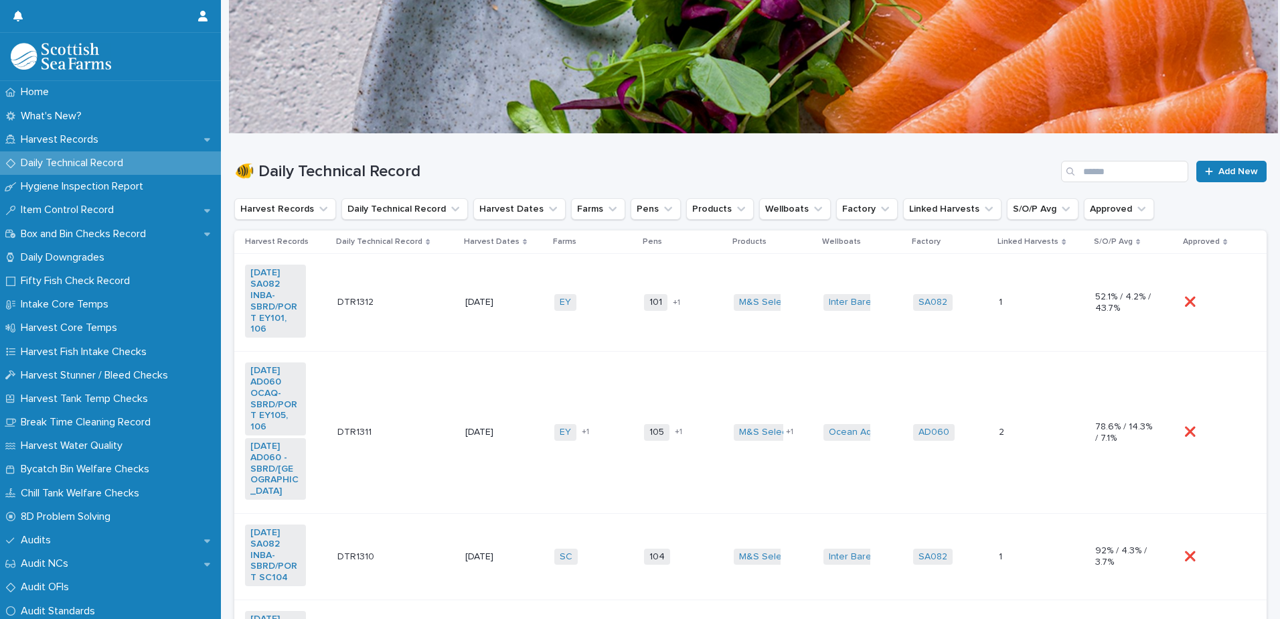
click at [533, 281] on td "[DATE]" at bounding box center [504, 303] width 89 height 98
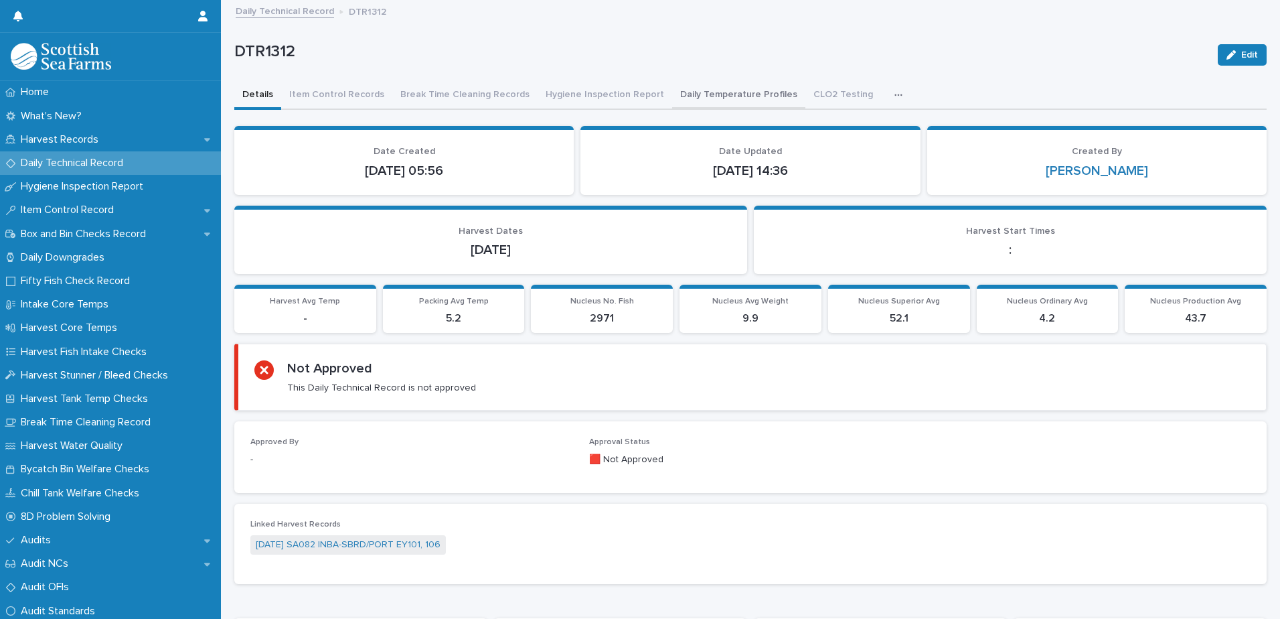
click at [688, 99] on button "Daily Temperature Profiles" at bounding box center [738, 96] width 133 height 28
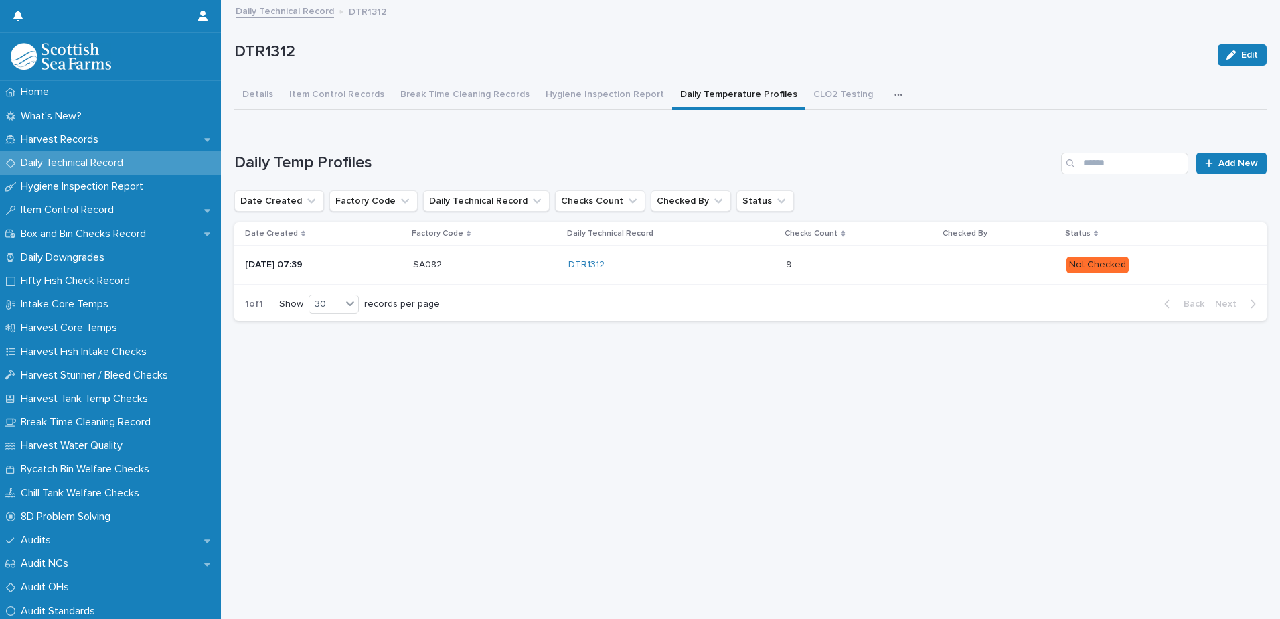
click at [1202, 258] on p "Not Checked" at bounding box center [1156, 264] width 179 height 17
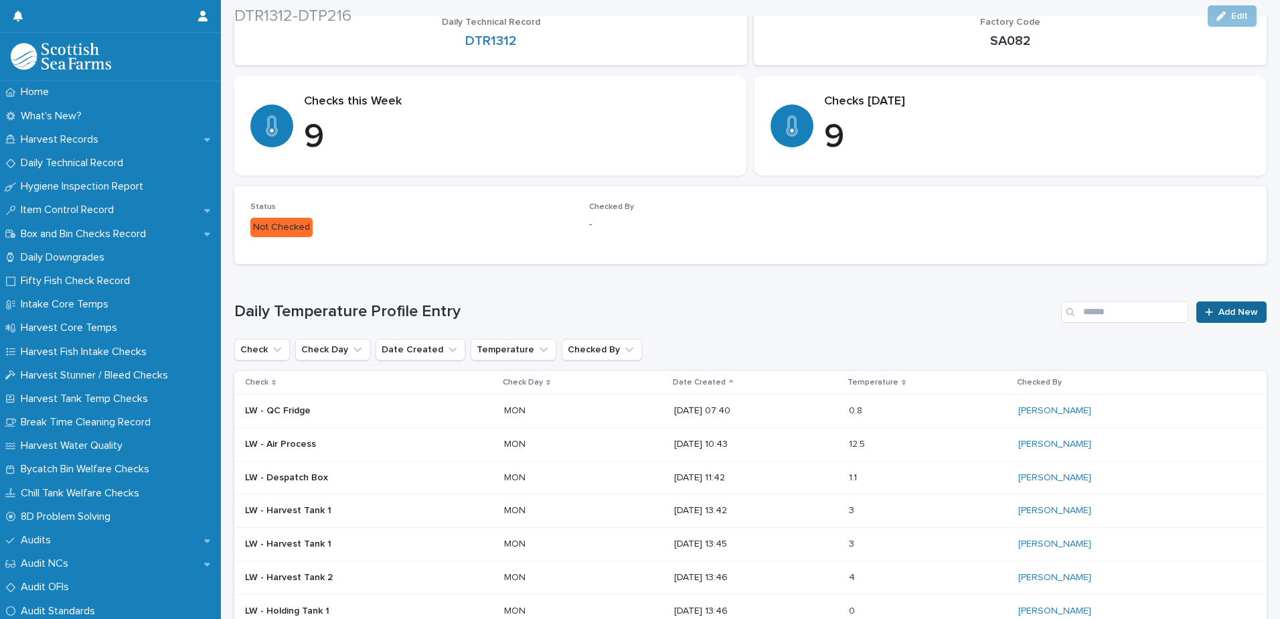
scroll to position [201, 0]
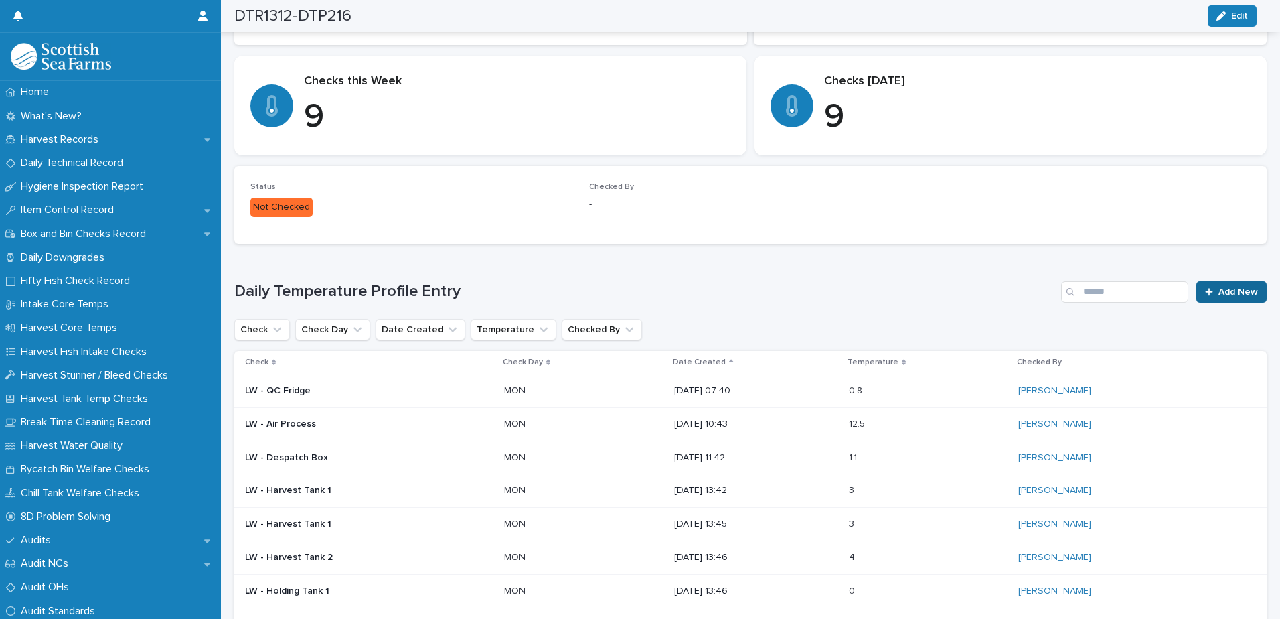
click at [1225, 297] on link "Add New" at bounding box center [1231, 291] width 70 height 21
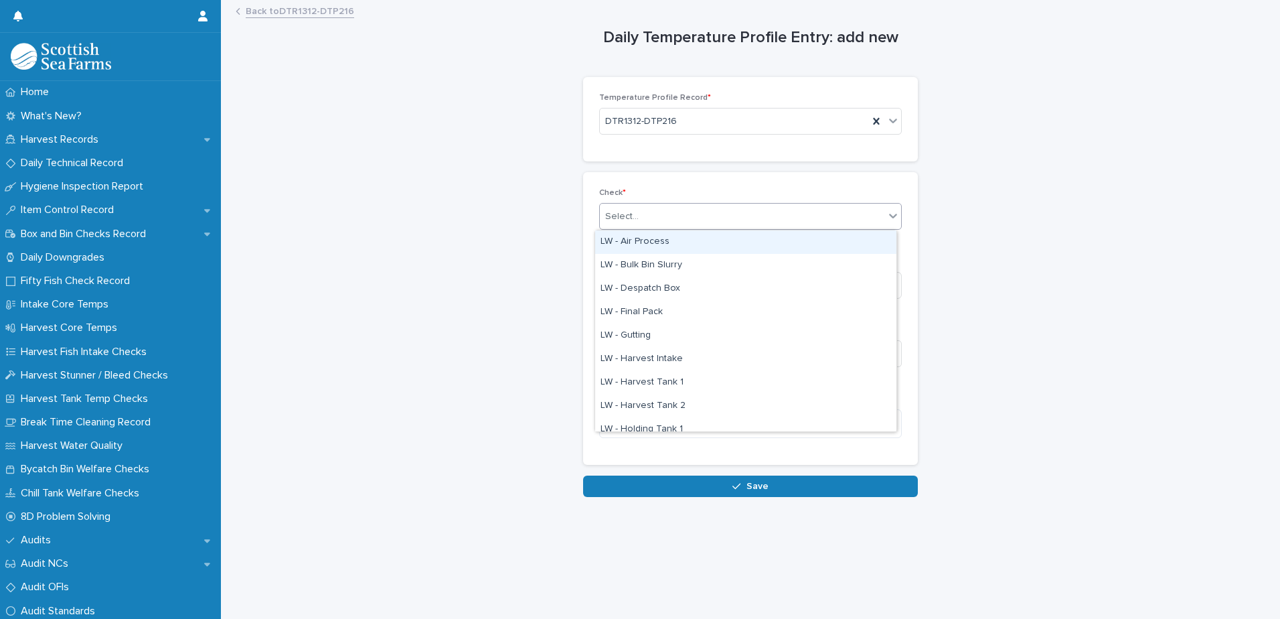
click at [651, 221] on div "Select..." at bounding box center [742, 217] width 285 height 22
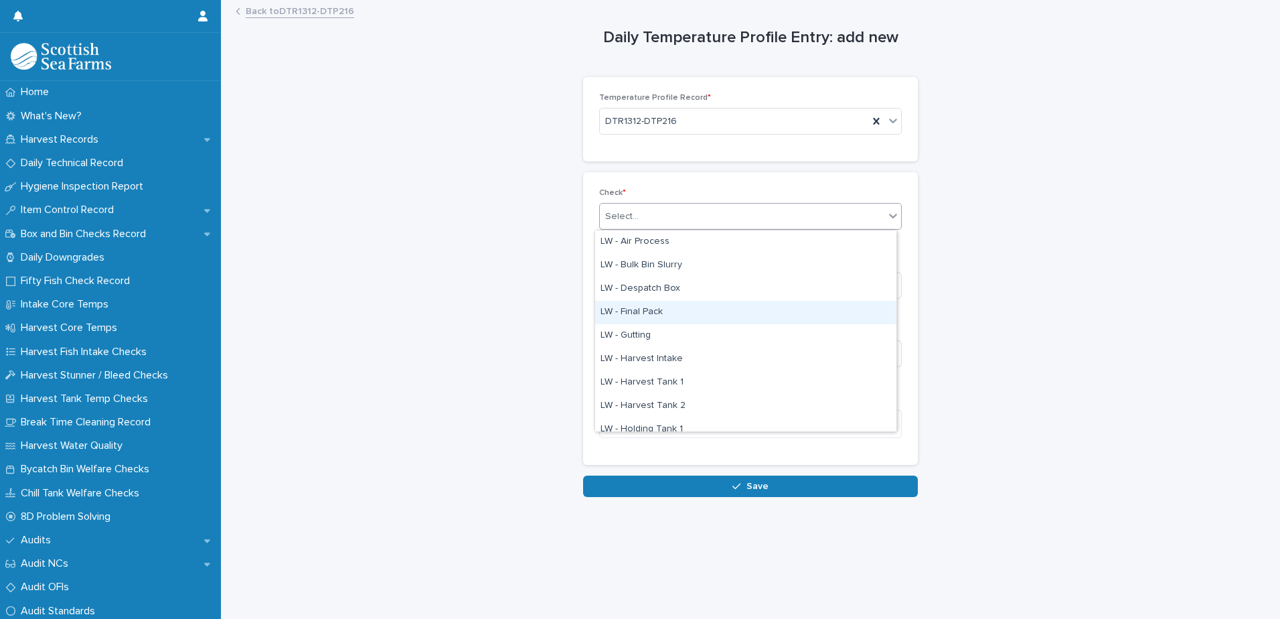
click at [670, 313] on div "LW - Final Pack" at bounding box center [745, 312] width 301 height 23
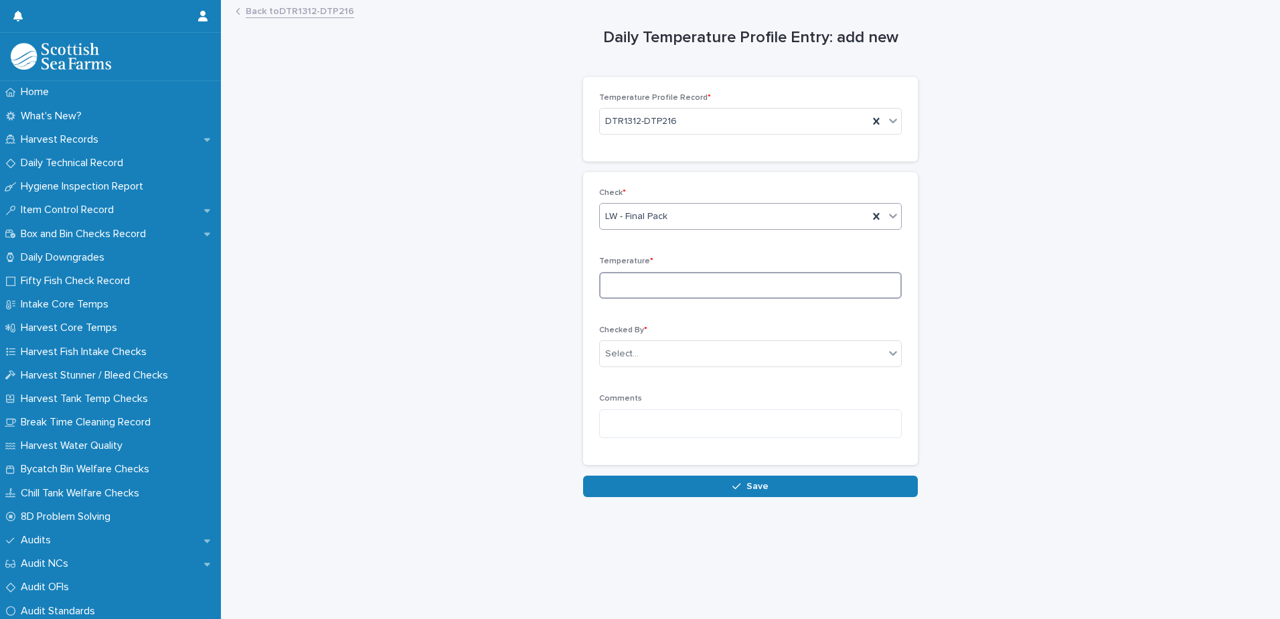
click at [700, 281] on input at bounding box center [750, 285] width 303 height 27
type input "***"
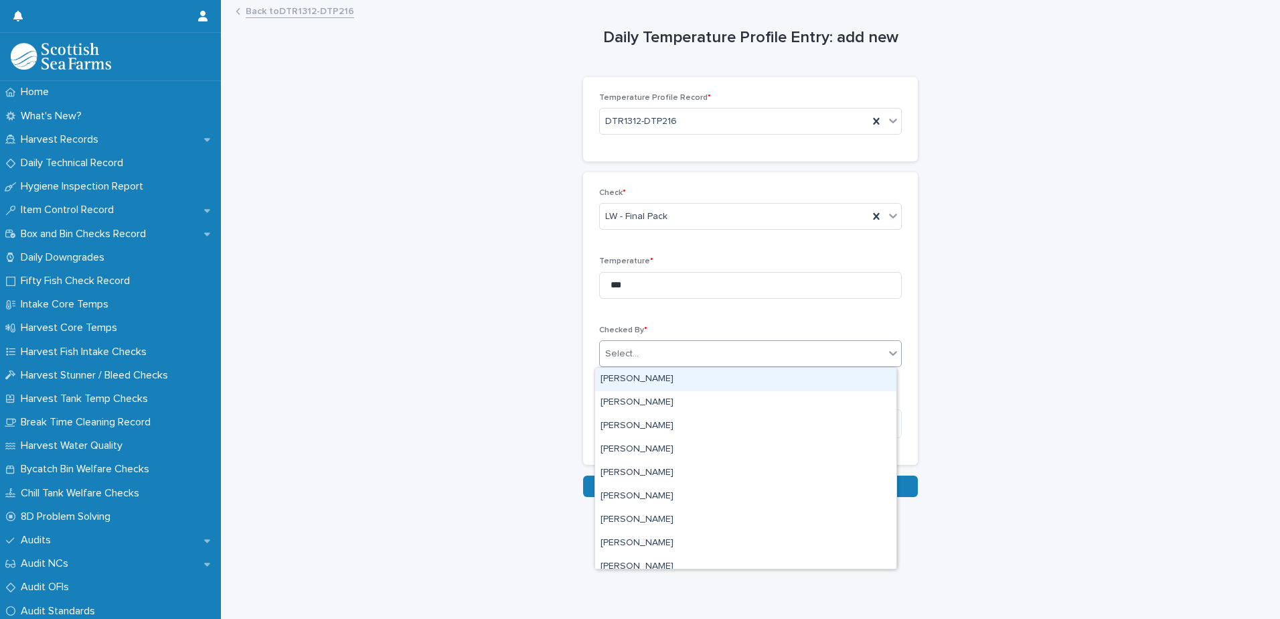
click at [676, 351] on div "Select..." at bounding box center [742, 354] width 285 height 22
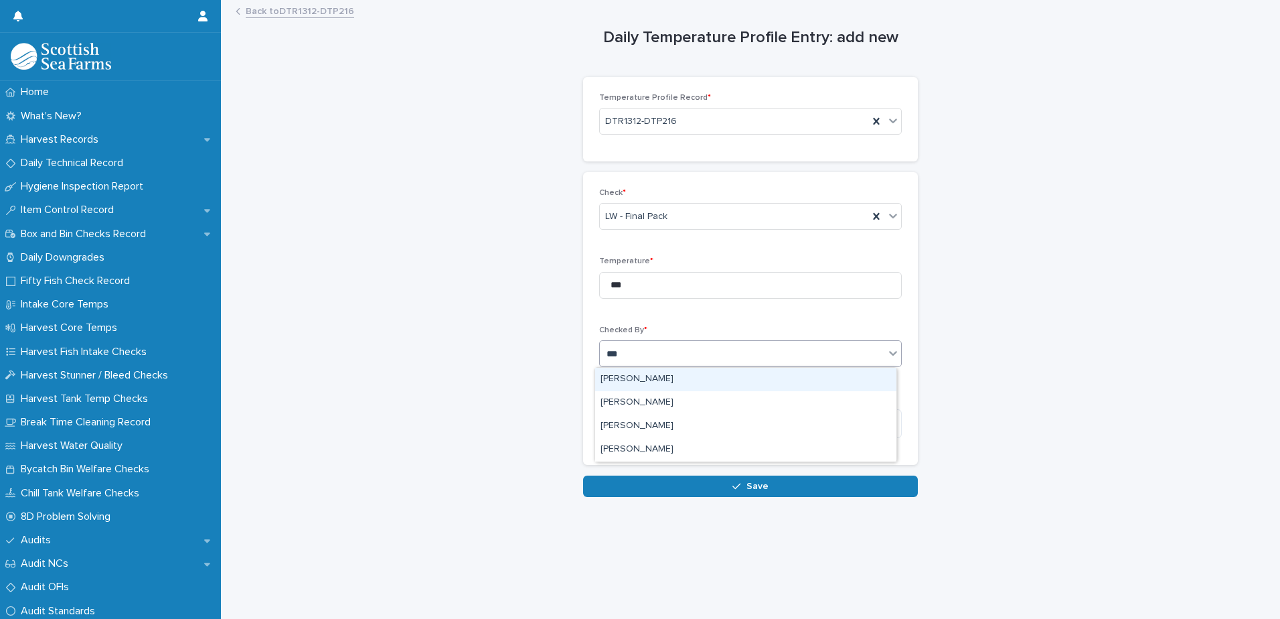
type input "****"
click at [651, 379] on div "[PERSON_NAME]" at bounding box center [745, 379] width 301 height 23
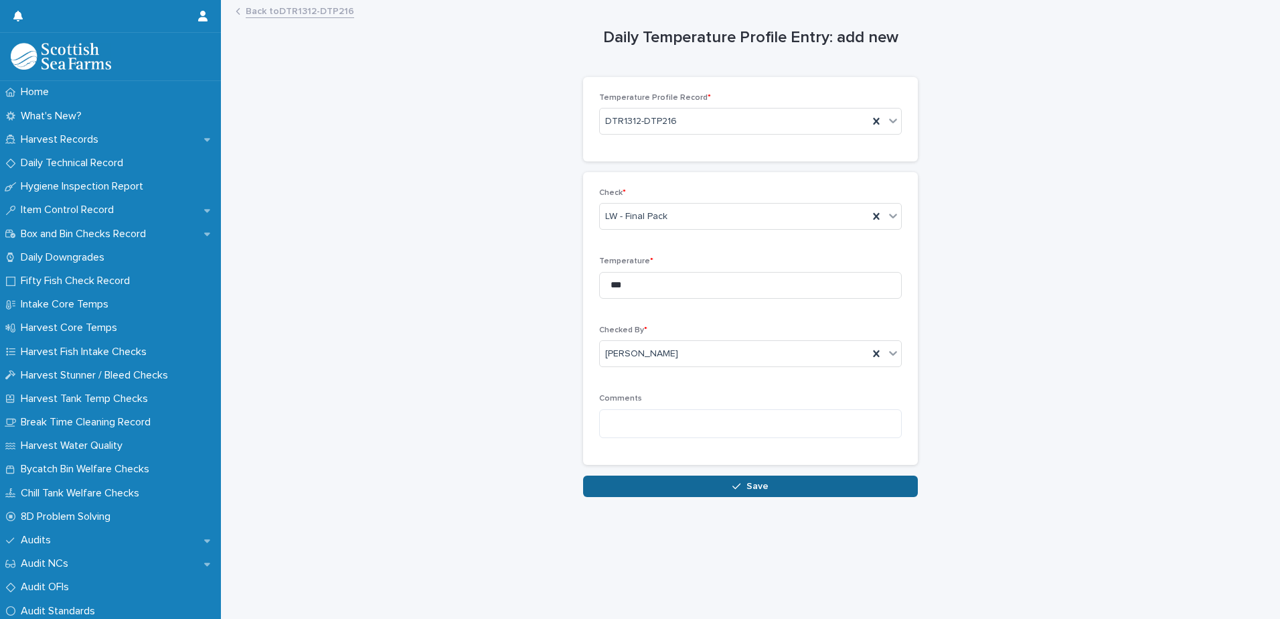
click at [749, 485] on span "Save" at bounding box center [758, 485] width 22 height 9
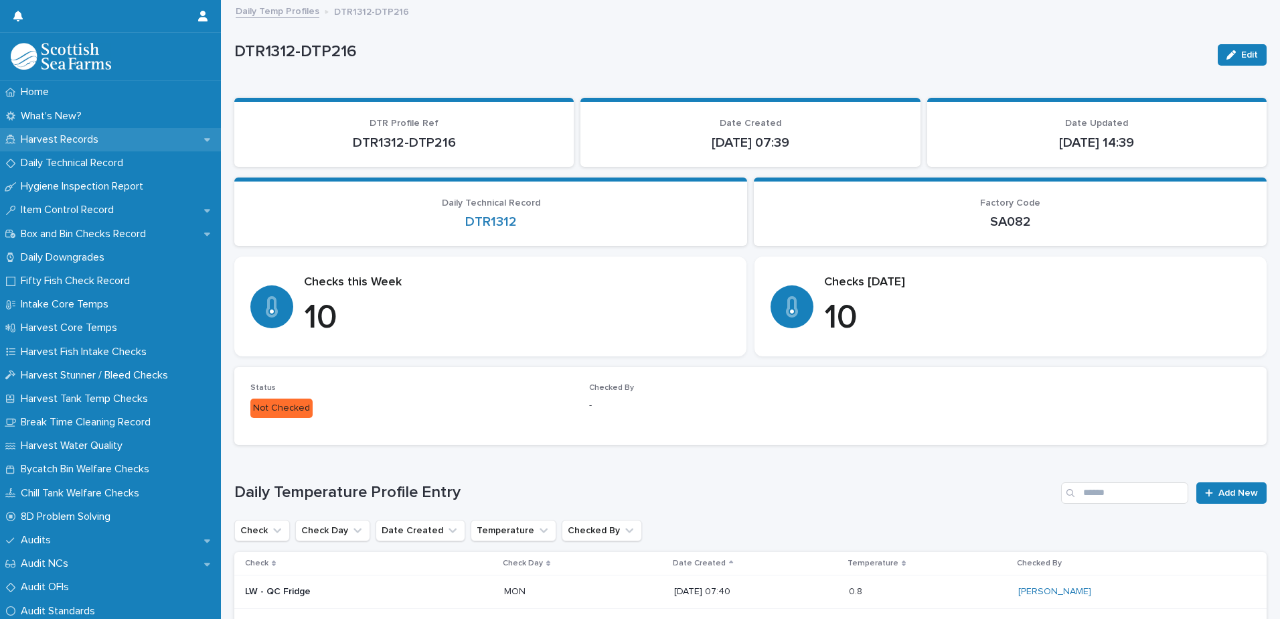
click at [59, 136] on p "Harvest Records" at bounding box center [62, 139] width 94 height 13
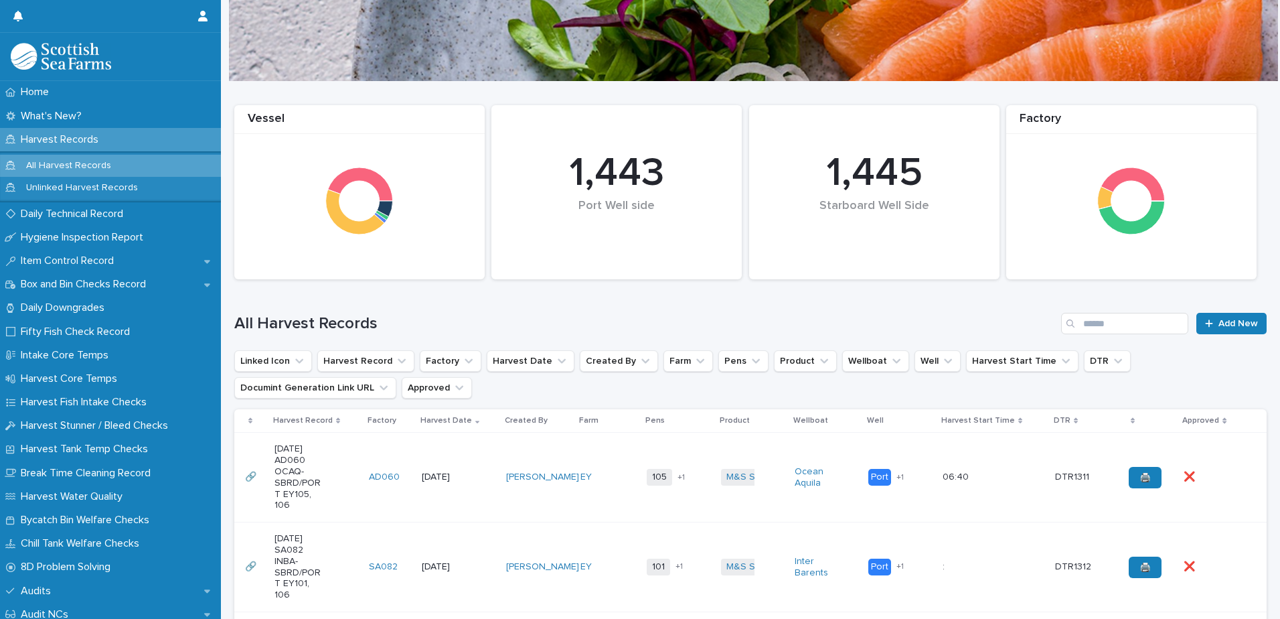
scroll to position [201, 0]
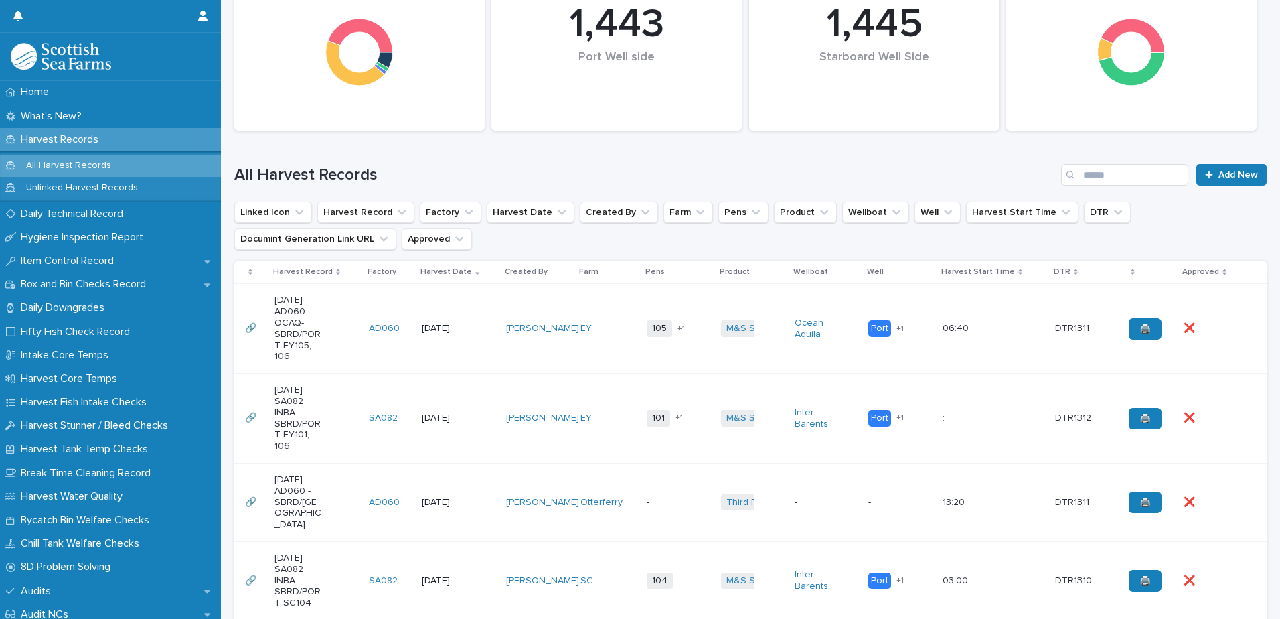
click at [487, 385] on td "[DATE]" at bounding box center [458, 419] width 85 height 90
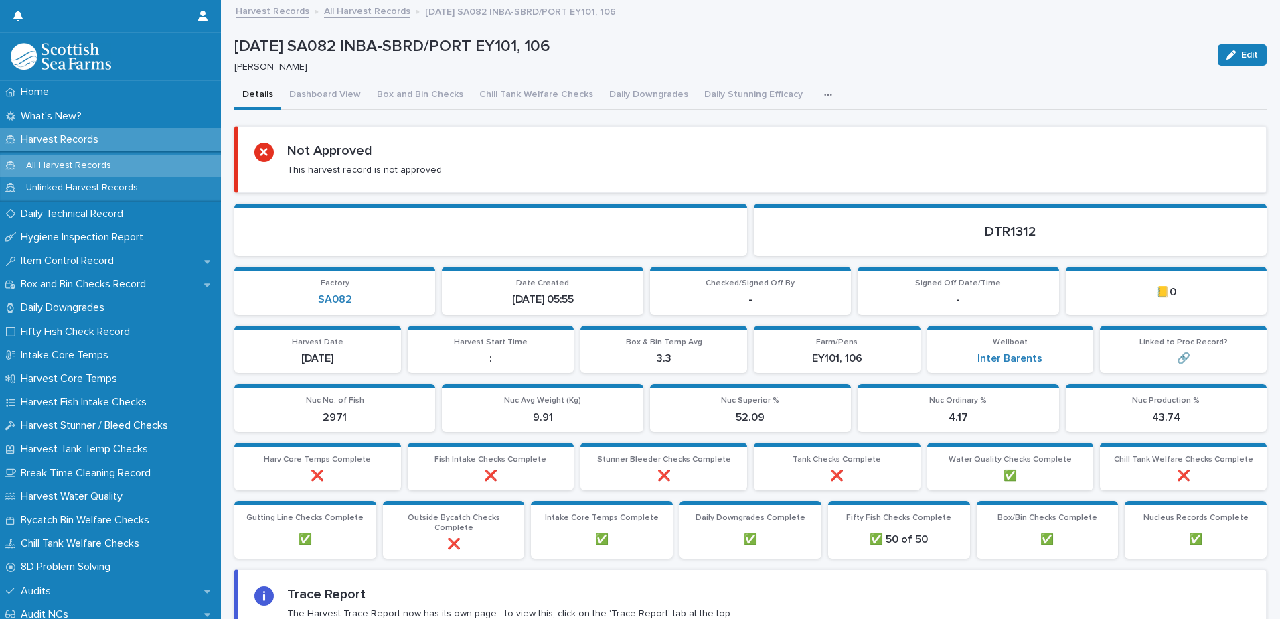
drag, startPoint x: 116, startPoint y: 173, endPoint x: 874, endPoint y: 60, distance: 766.9
click at [874, 60] on div "[PERSON_NAME]" at bounding box center [717, 66] width 967 height 14
